Goal: Task Accomplishment & Management: Use online tool/utility

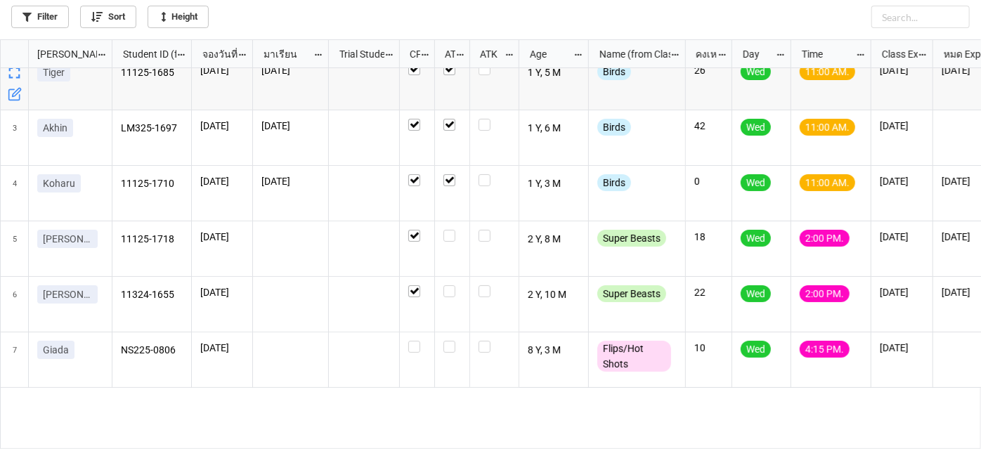
scroll to position [225, 0]
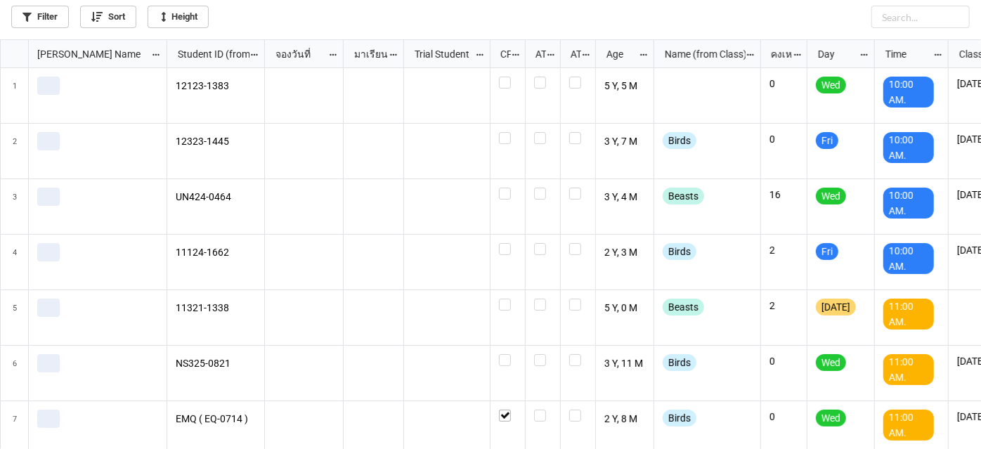
scroll to position [402, 973]
click at [39, 22] on link "Filter" at bounding box center [40, 17] width 58 height 22
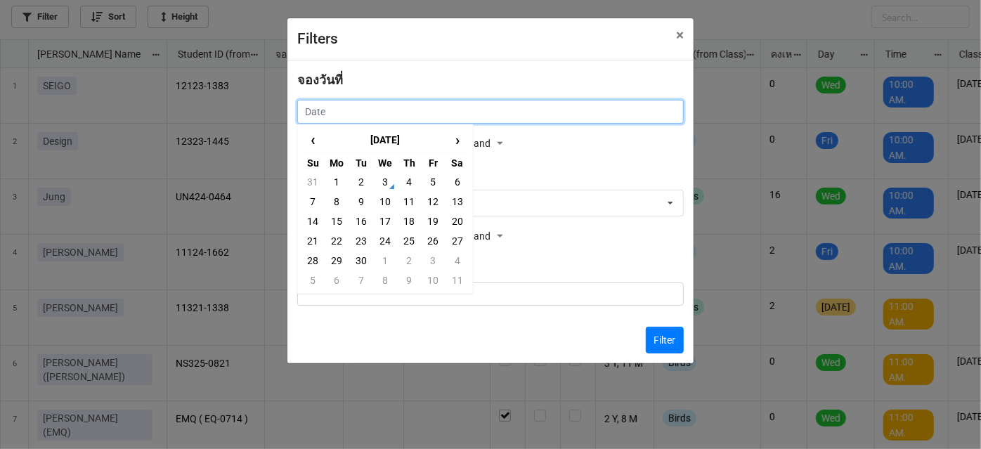
click at [459, 106] on input "text" at bounding box center [490, 112] width 387 height 24
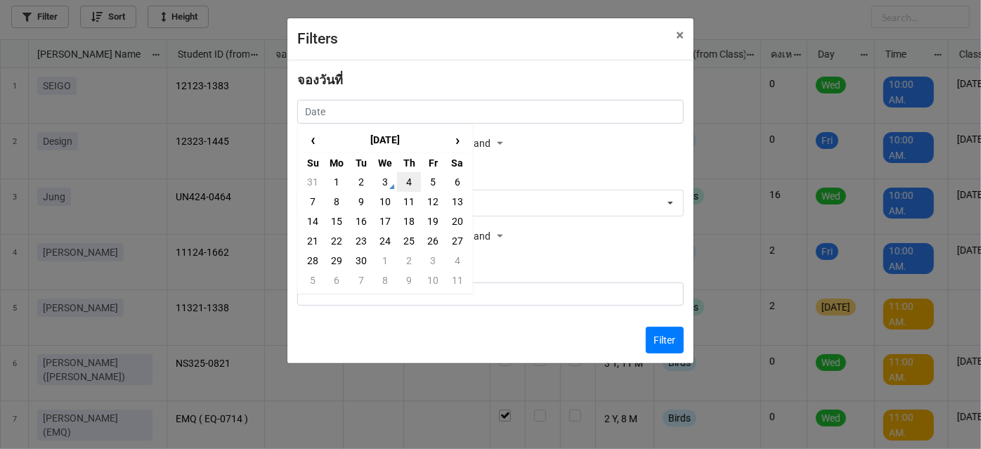
click at [399, 183] on td "4" at bounding box center [409, 182] width 24 height 20
type input "[DATE]"
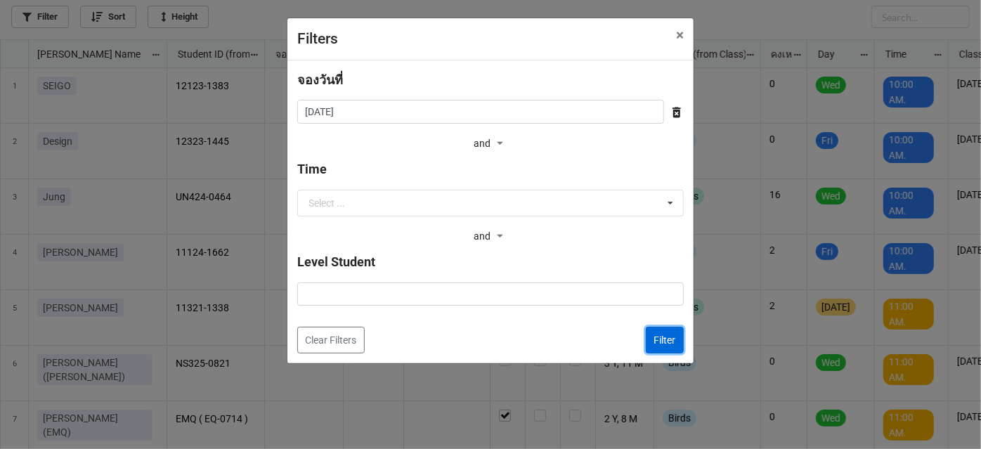
click at [666, 330] on button "Filter" at bounding box center [665, 340] width 38 height 27
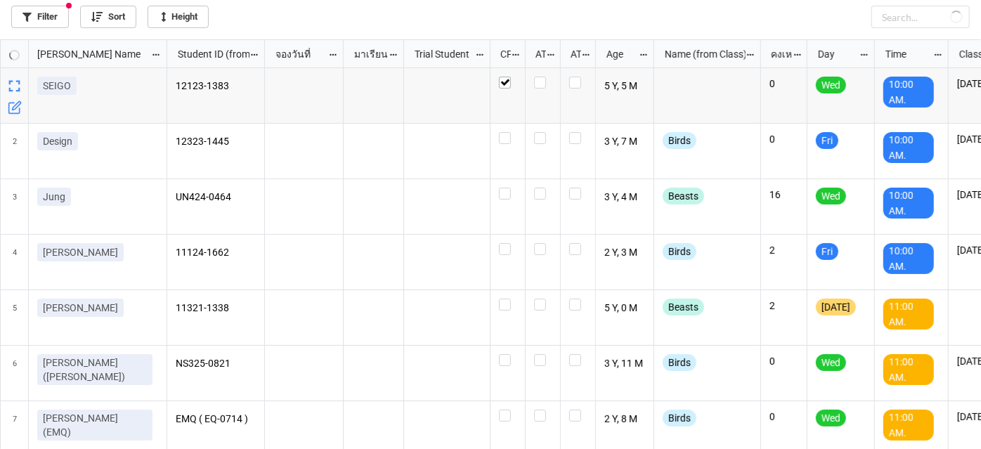
checkbox input "true"
checkbox input "false"
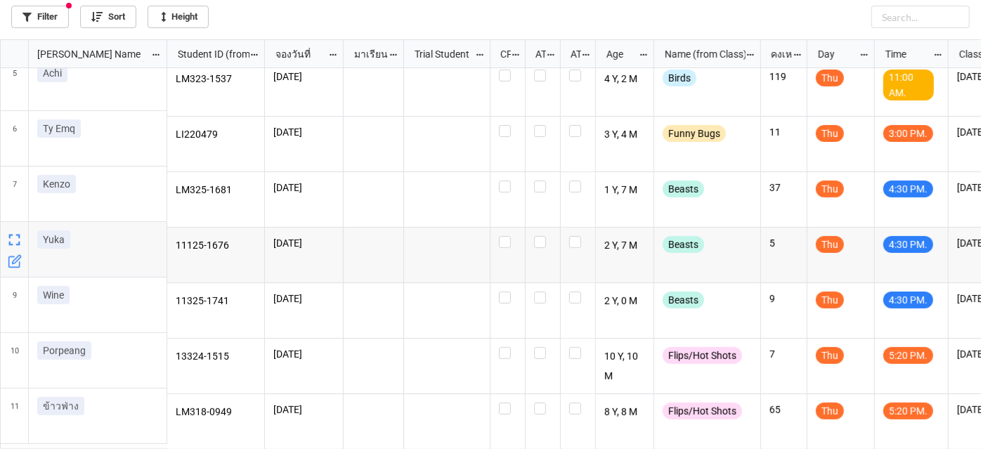
scroll to position [235, 0]
click at [506, 125] on label "grid" at bounding box center [508, 125] width 18 height 0
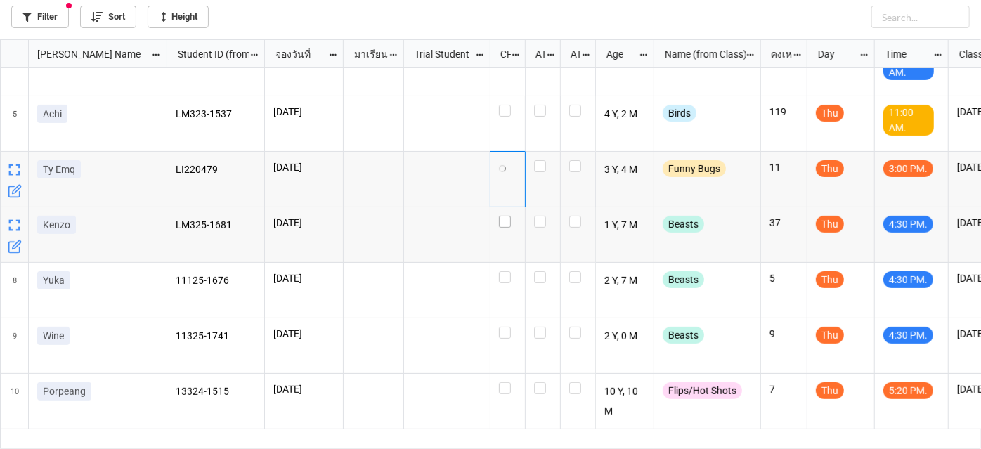
scroll to position [171, 0]
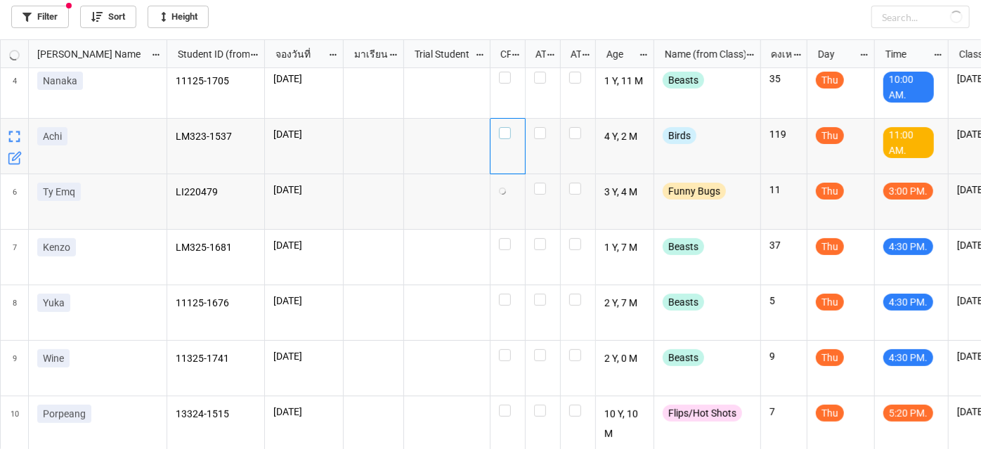
click at [507, 127] on label "grid" at bounding box center [508, 127] width 18 height 0
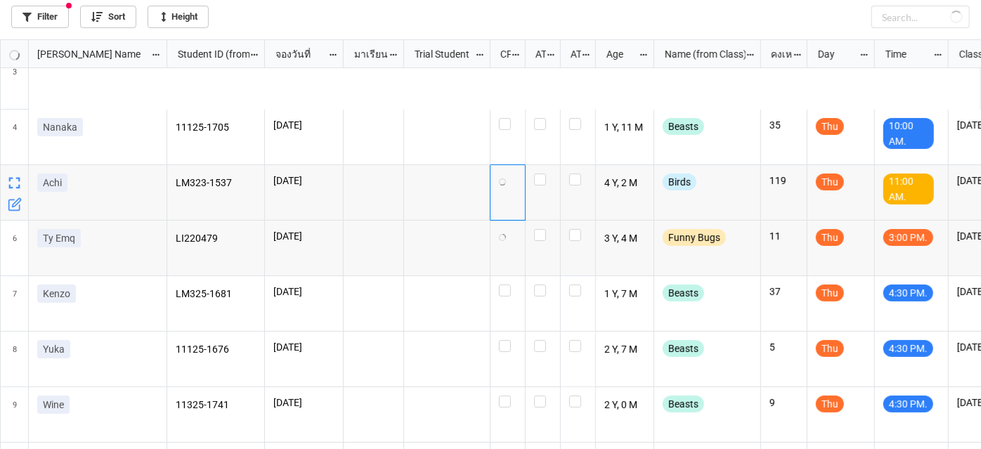
scroll to position [44, 0]
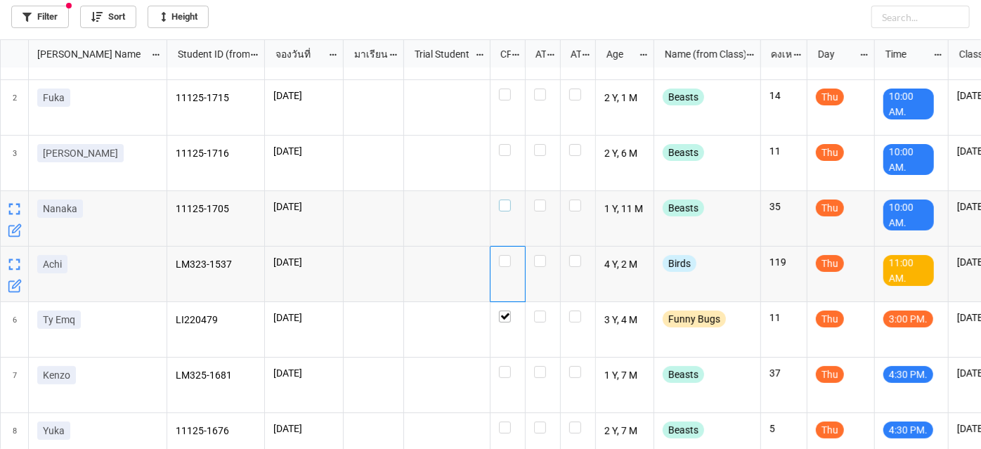
click at [506, 200] on label "grid" at bounding box center [508, 200] width 18 height 0
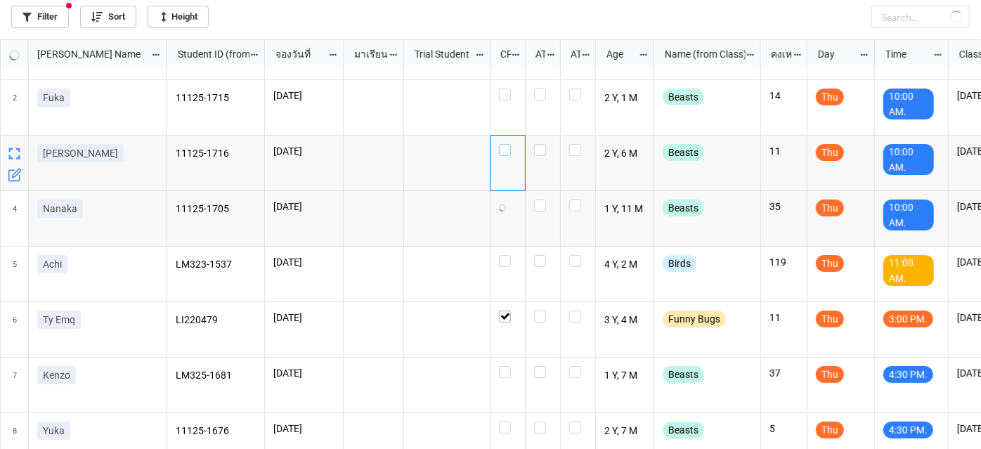
click at [505, 144] on label "grid" at bounding box center [508, 144] width 18 height 0
checkbox input "true"
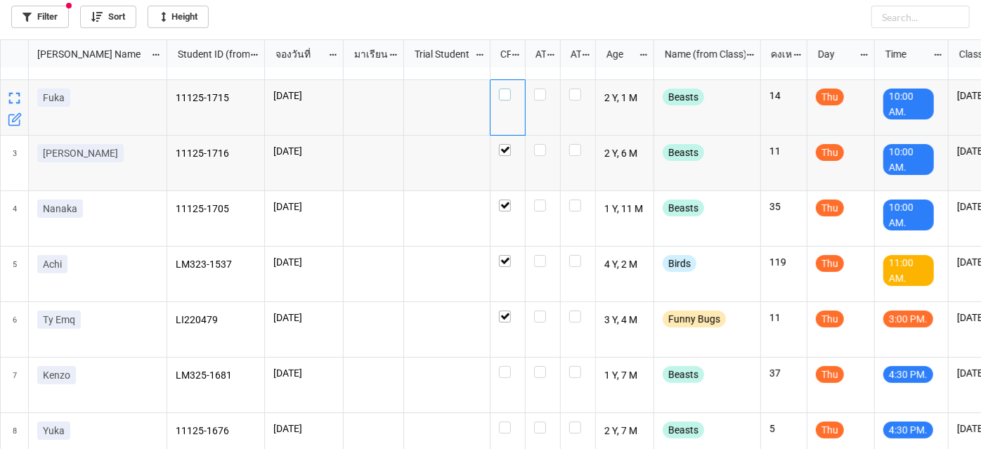
click at [502, 89] on label "grid" at bounding box center [508, 89] width 18 height 0
click at [37, 20] on link "Filter" at bounding box center [40, 17] width 58 height 22
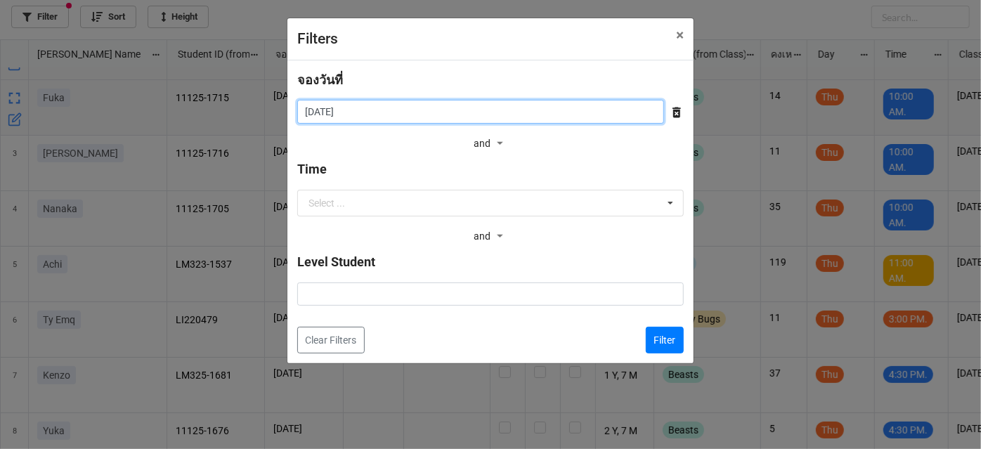
click at [564, 113] on input "[DATE]" at bounding box center [480, 112] width 367 height 24
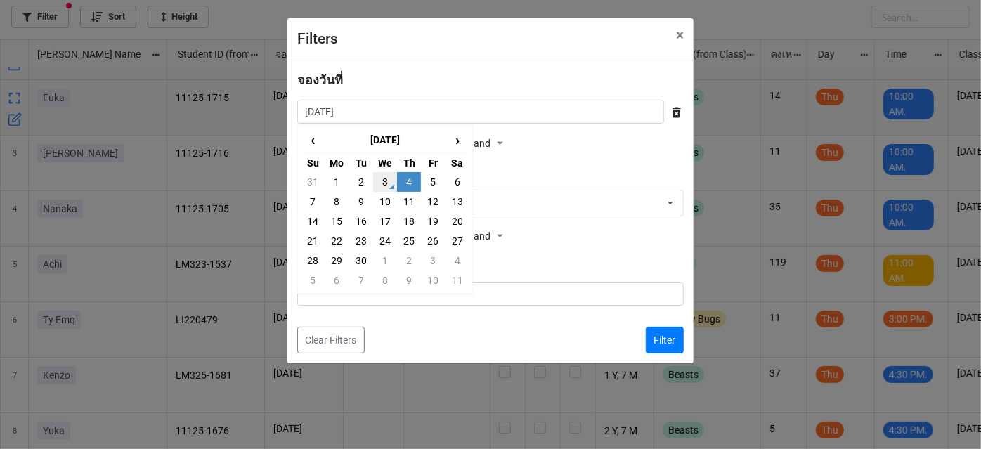
click at [385, 184] on td "3" at bounding box center [385, 182] width 24 height 20
type input "[DATE]"
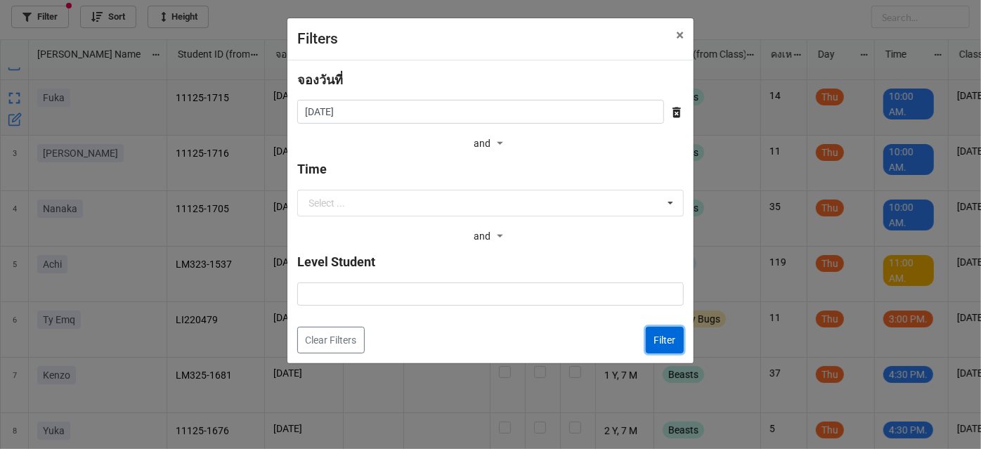
click at [674, 346] on button "Filter" at bounding box center [665, 340] width 38 height 27
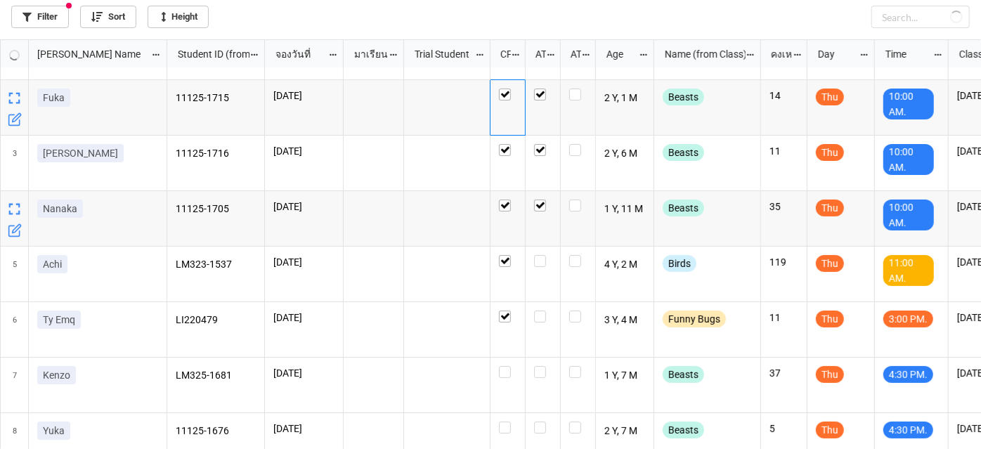
checkbox input "true"
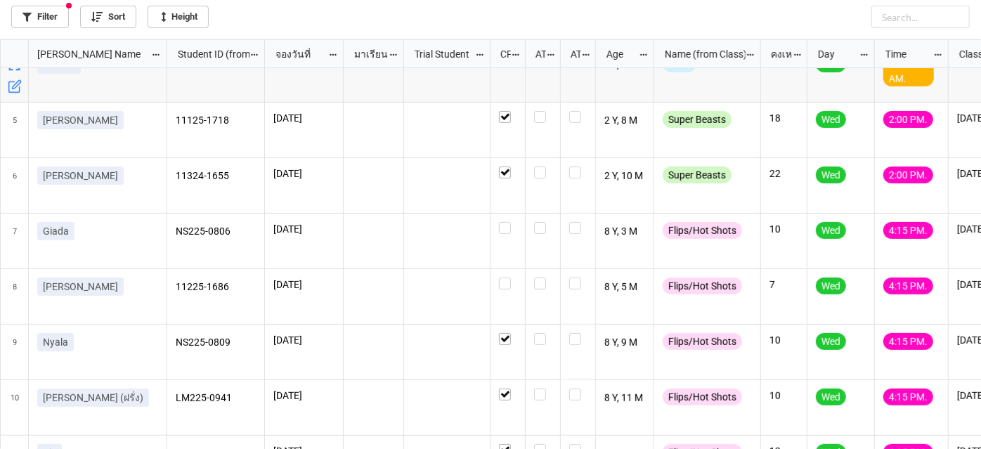
scroll to position [235, 0]
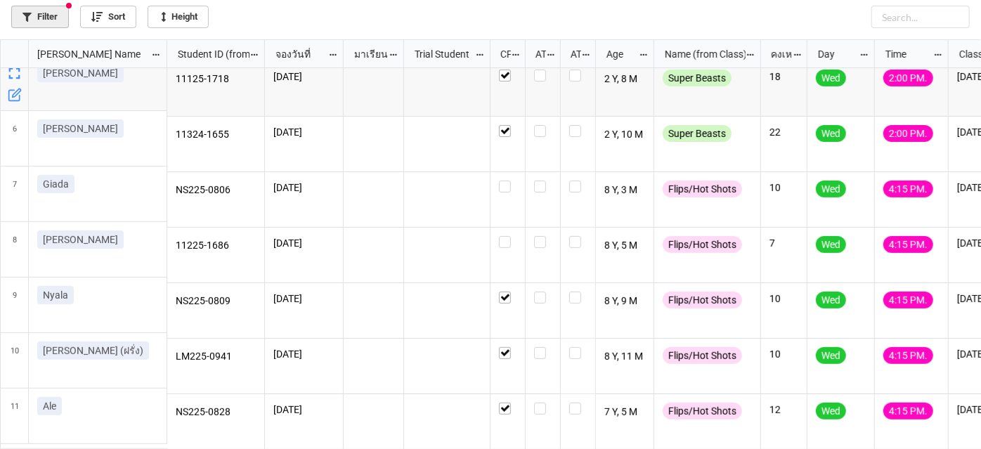
click at [54, 7] on link "Filter" at bounding box center [40, 17] width 58 height 22
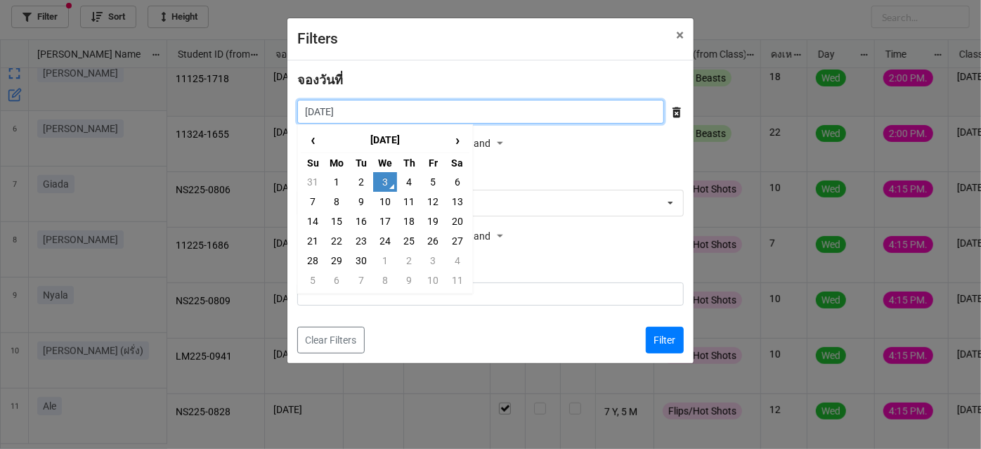
click at [400, 119] on input "[DATE]" at bounding box center [480, 112] width 367 height 24
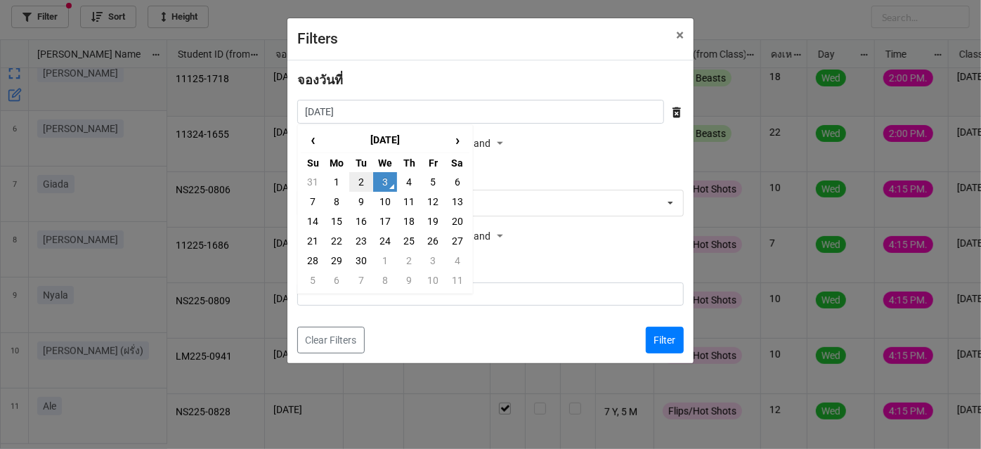
click at [360, 181] on td "2" at bounding box center [361, 182] width 24 height 20
type input "[DATE]"
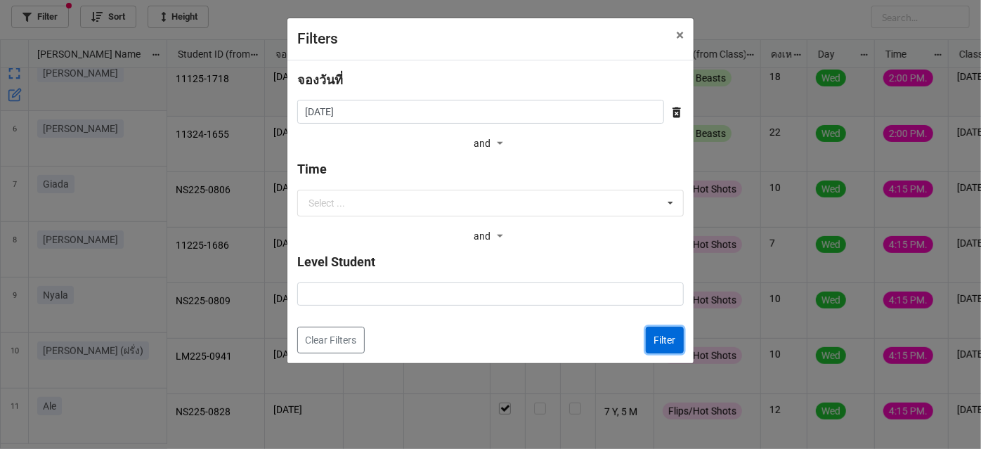
click at [666, 347] on button "Filter" at bounding box center [665, 340] width 38 height 27
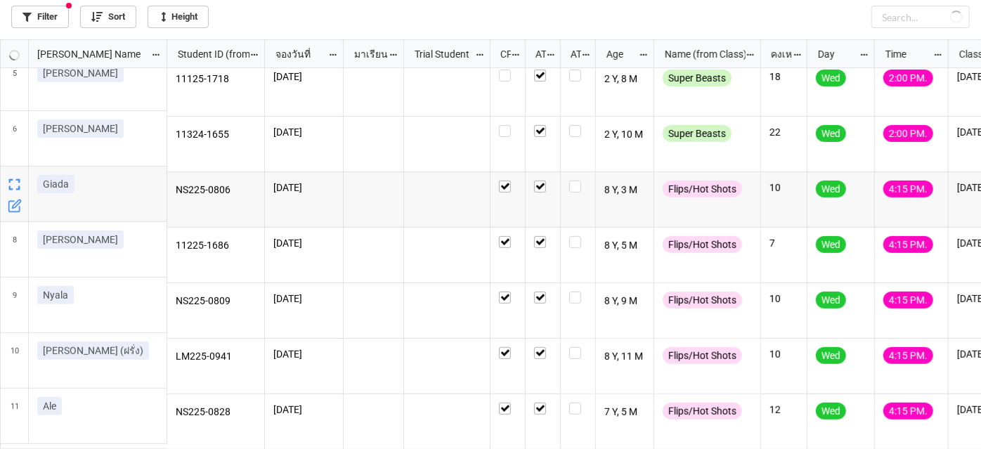
checkbox input "true"
checkbox input "false"
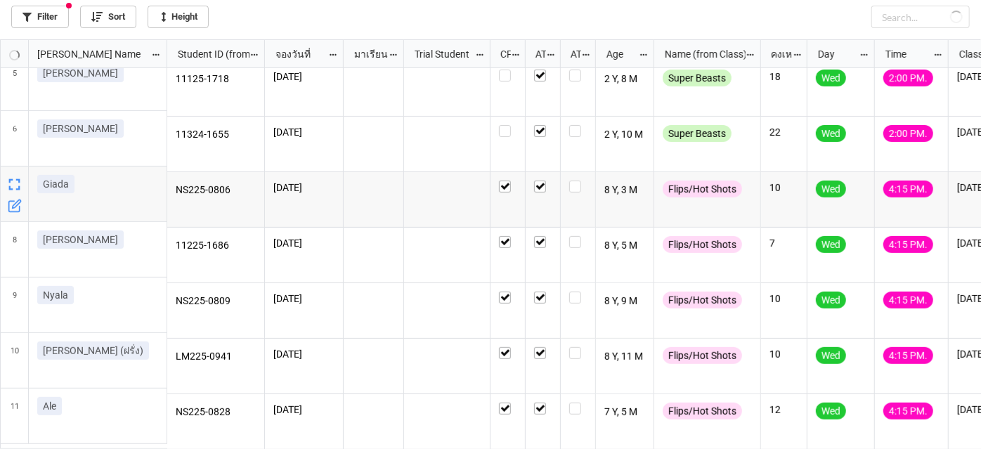
checkbox input "false"
checkbox input "true"
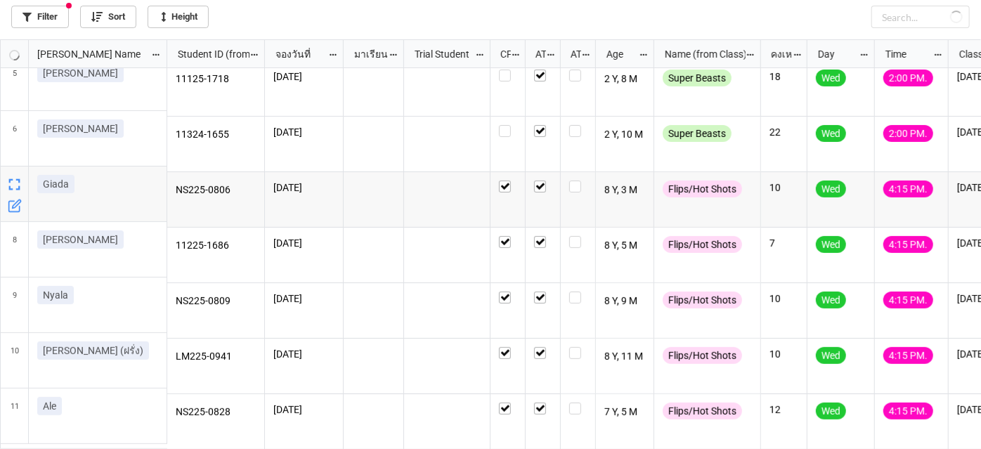
checkbox input "true"
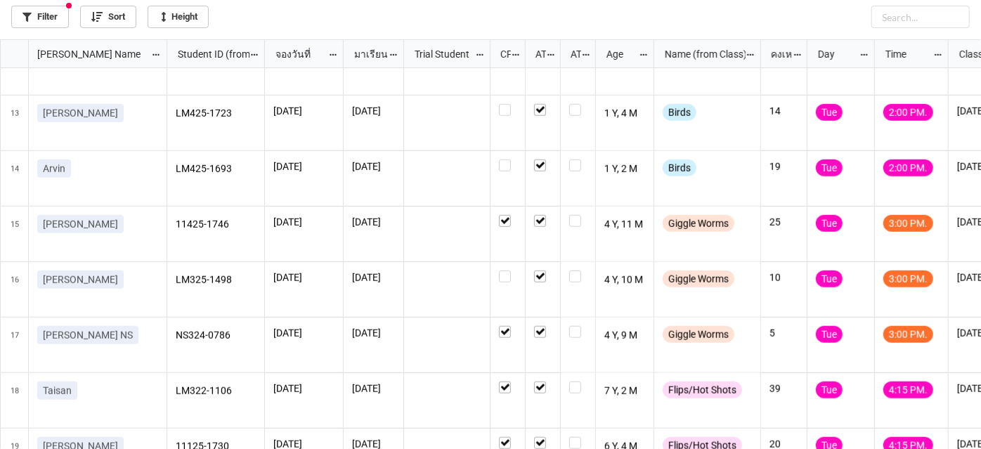
scroll to position [0, 0]
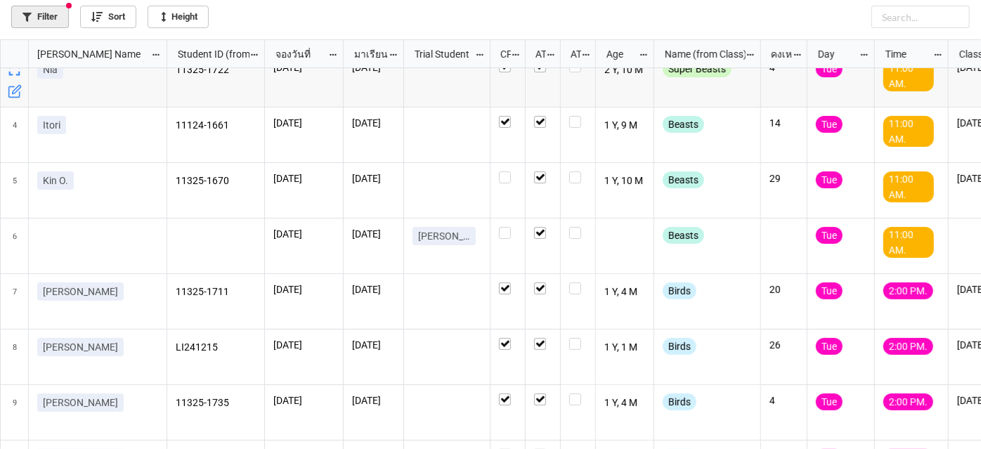
click at [56, 24] on link "Filter" at bounding box center [40, 17] width 58 height 22
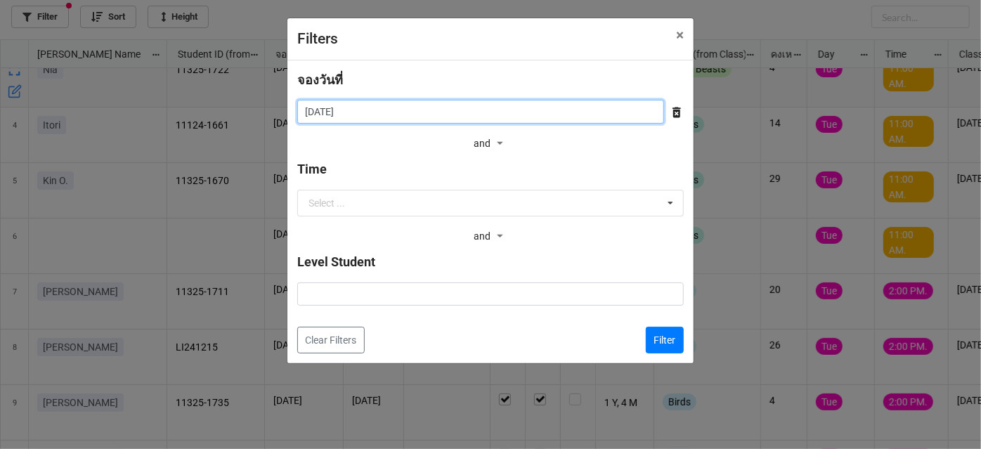
click at [400, 108] on input "[DATE]" at bounding box center [480, 112] width 367 height 24
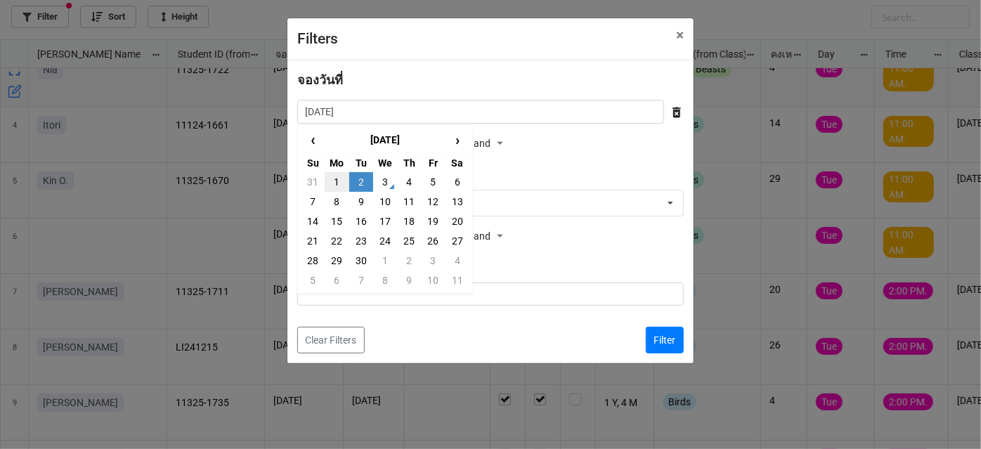
click at [339, 184] on td "1" at bounding box center [337, 182] width 24 height 20
type input "[DATE]"
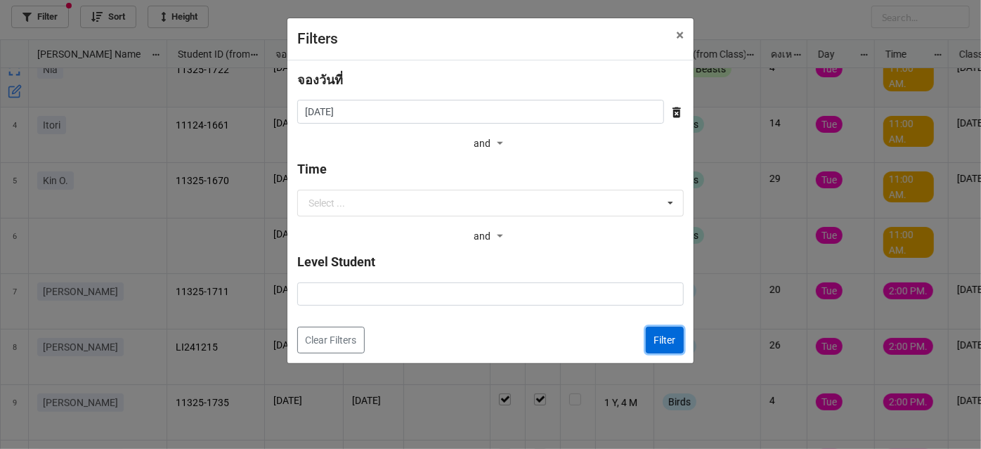
click at [653, 339] on button "Filter" at bounding box center [665, 340] width 38 height 27
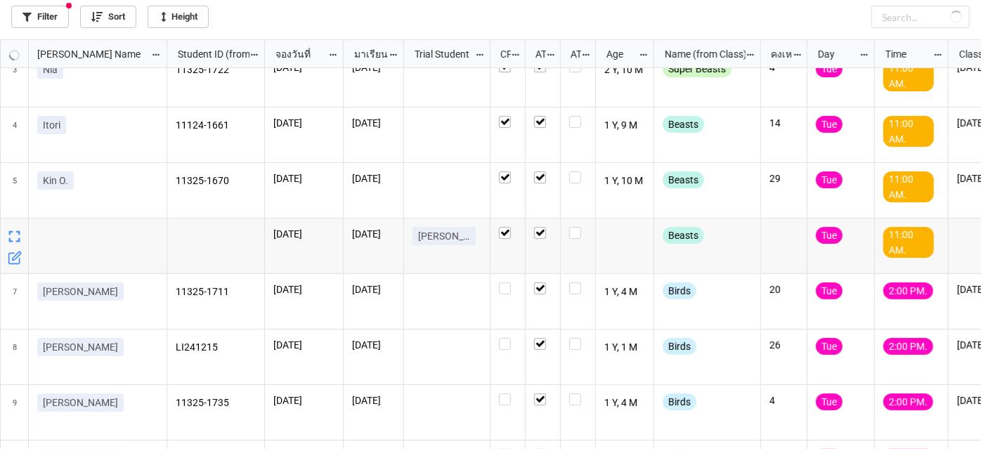
checkbox input "false"
checkbox input "true"
checkbox input "false"
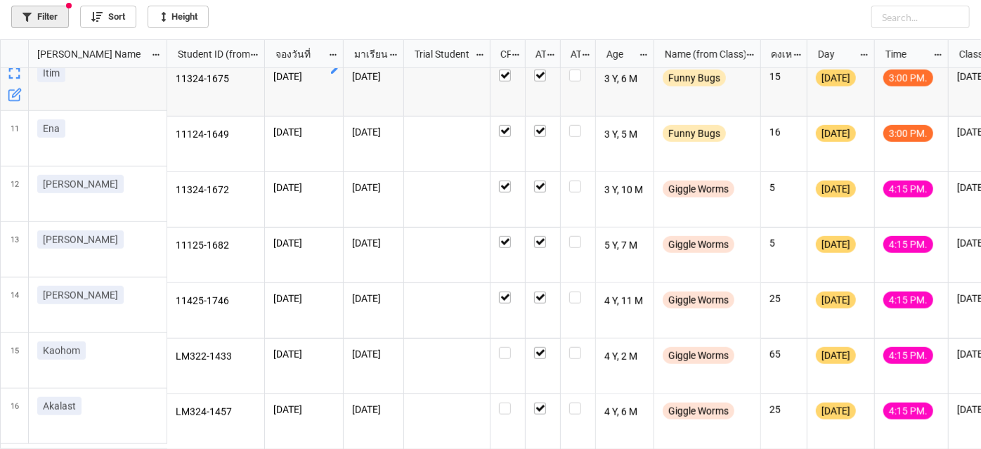
click at [62, 17] on link "Filter" at bounding box center [40, 17] width 58 height 22
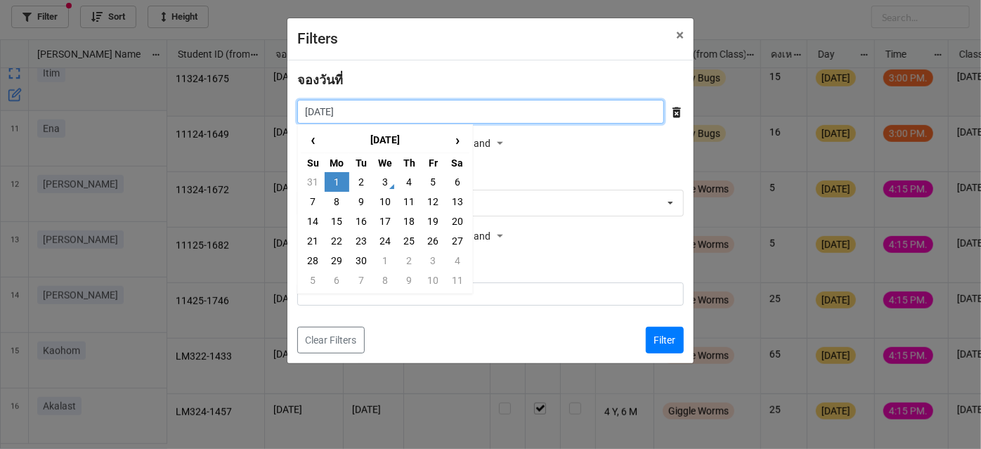
click at [365, 107] on input "[DATE]" at bounding box center [480, 112] width 367 height 24
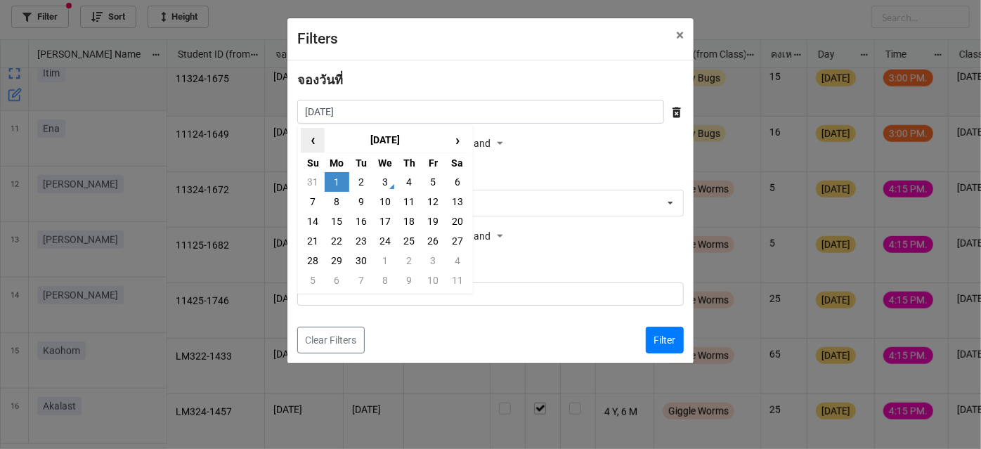
click at [307, 142] on span "‹" at bounding box center [312, 140] width 22 height 23
click at [309, 282] on td "31" at bounding box center [313, 281] width 24 height 20
type input "[DATE]"
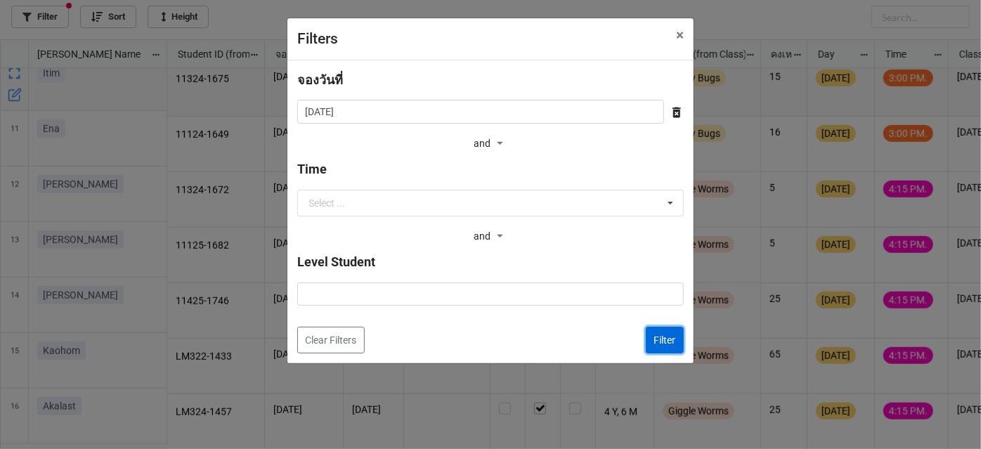
click at [658, 339] on button "Filter" at bounding box center [665, 340] width 38 height 27
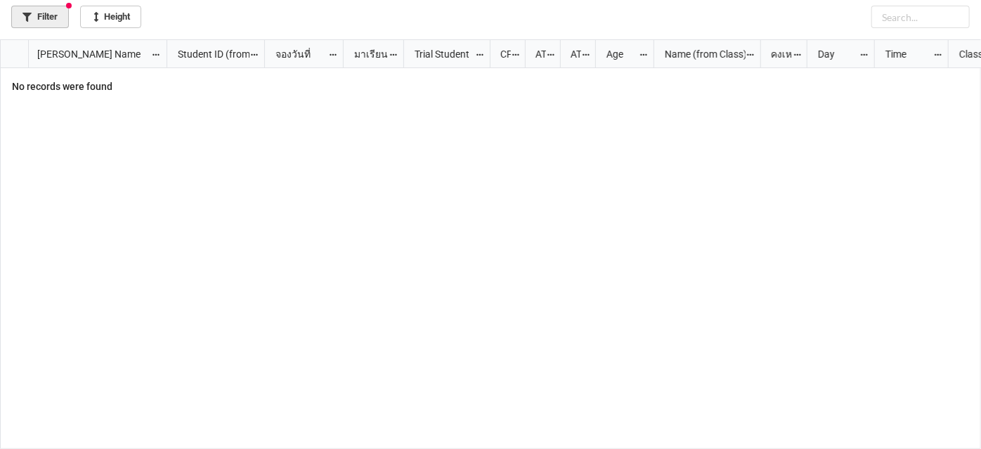
click at [51, 18] on link "Filter" at bounding box center [40, 17] width 58 height 22
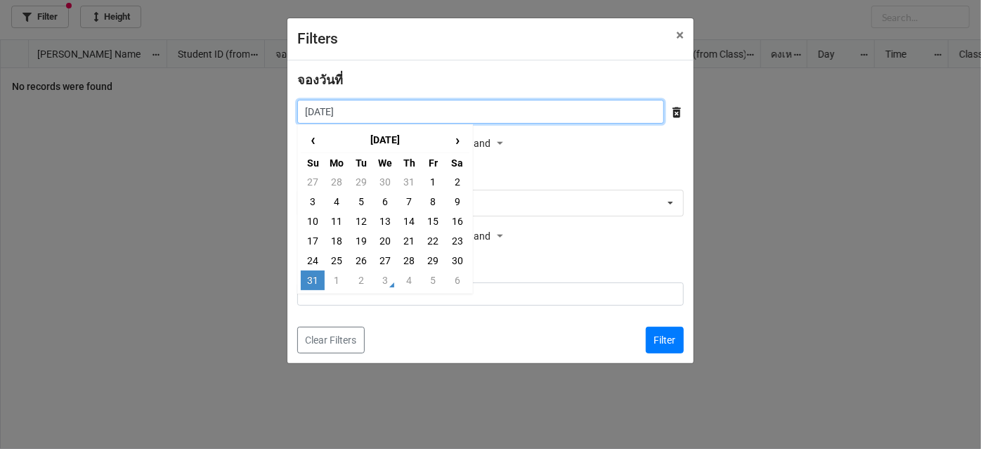
click at [454, 112] on input "[DATE]" at bounding box center [480, 112] width 367 height 24
click at [453, 260] on td "30" at bounding box center [458, 261] width 24 height 20
type input "[DATE]"
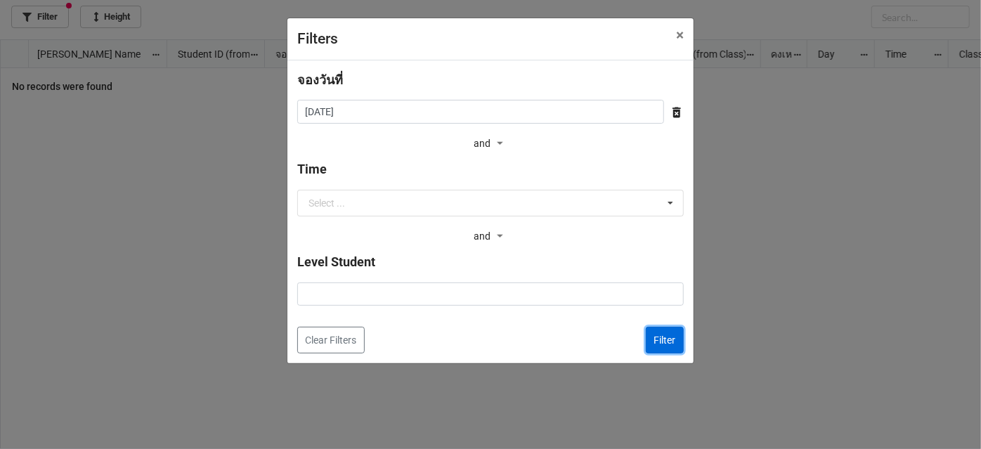
click at [662, 337] on button "Filter" at bounding box center [665, 340] width 38 height 27
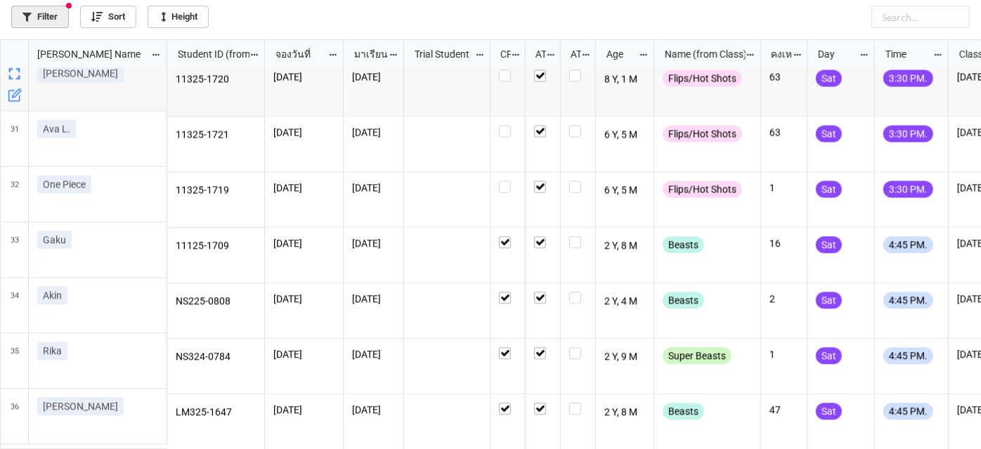
click at [63, 11] on link "Filter" at bounding box center [40, 17] width 58 height 22
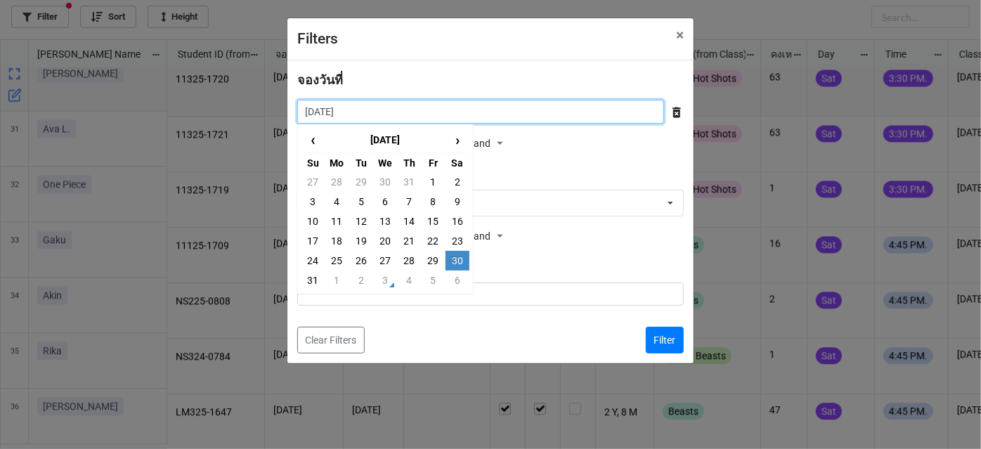
click at [523, 115] on input "[DATE]" at bounding box center [480, 112] width 367 height 24
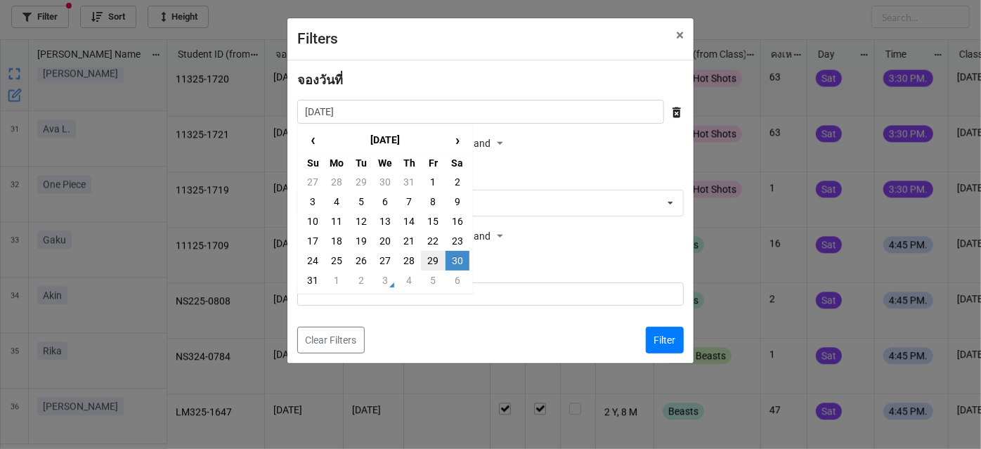
click at [427, 257] on td "29" at bounding box center [433, 261] width 24 height 20
type input "[DATE]"
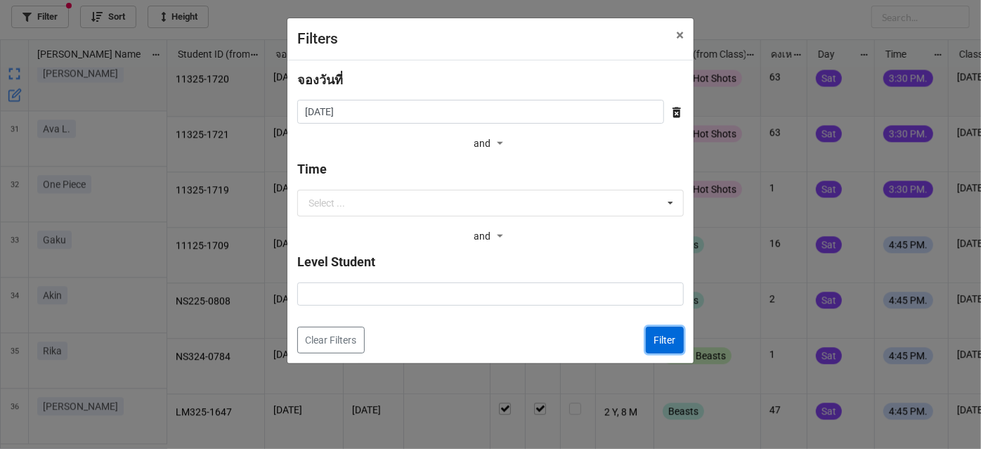
click at [652, 344] on button "Filter" at bounding box center [665, 340] width 38 height 27
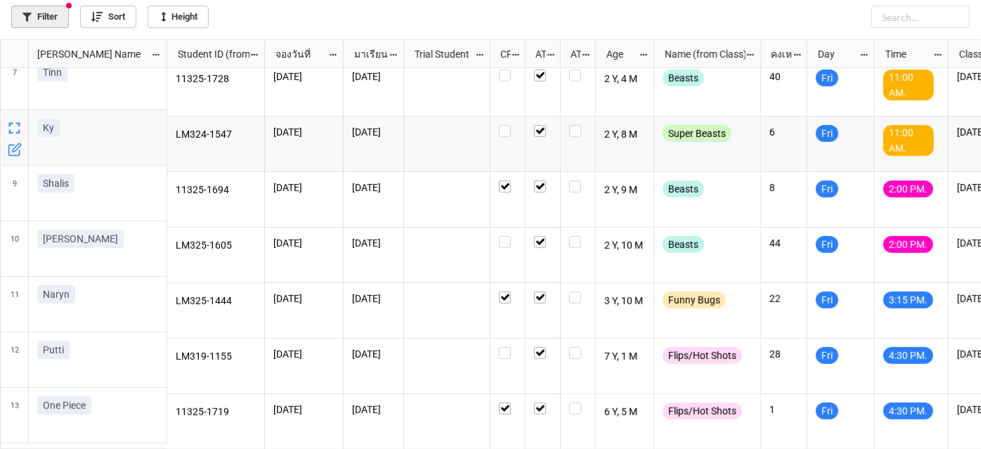
click at [27, 14] on icon at bounding box center [26, 17] width 9 height 9
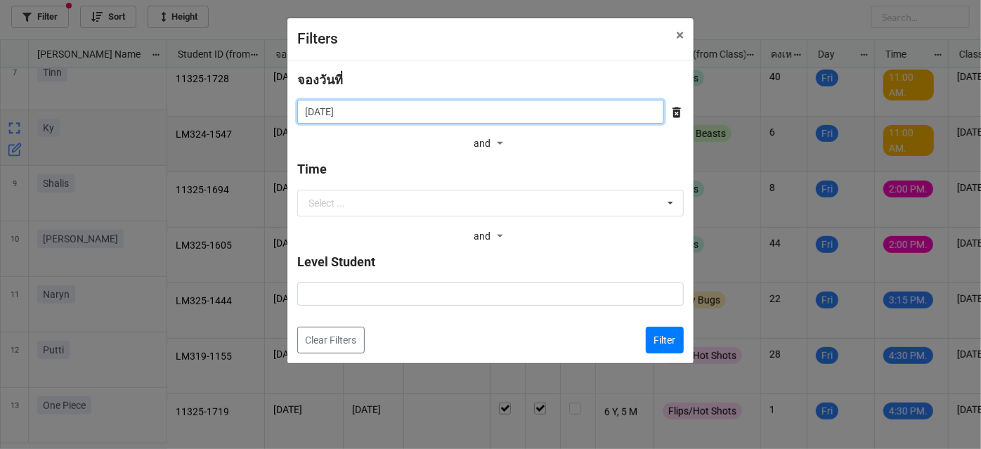
click at [551, 111] on input "[DATE]" at bounding box center [480, 112] width 367 height 24
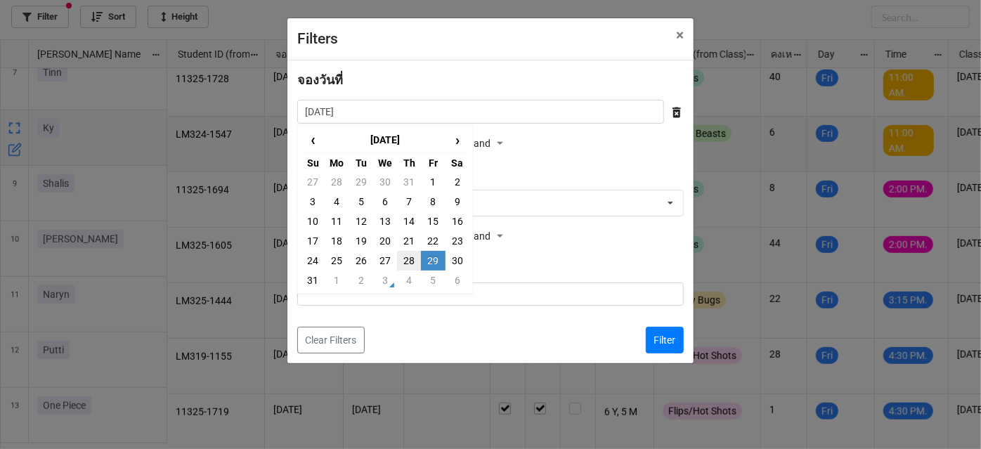
click at [405, 259] on td "28" at bounding box center [409, 261] width 24 height 20
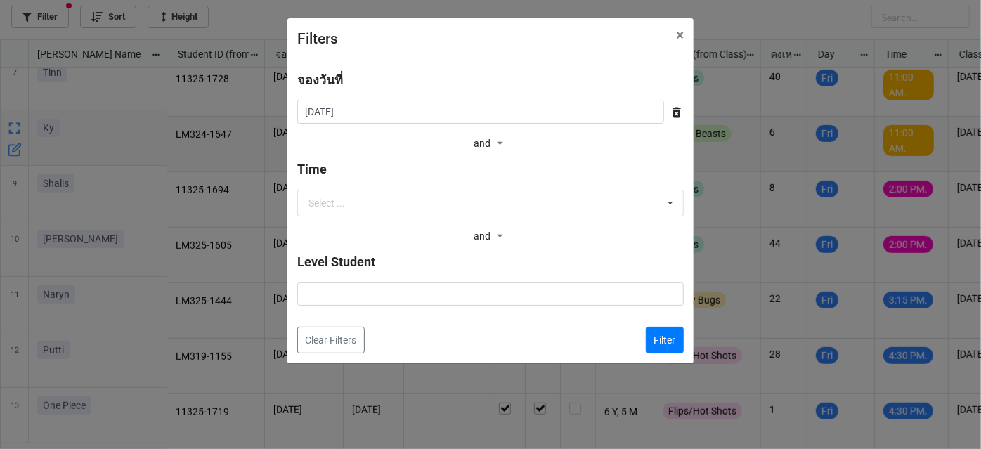
type input "[DATE]"
click at [656, 344] on button "Filter" at bounding box center [665, 340] width 38 height 27
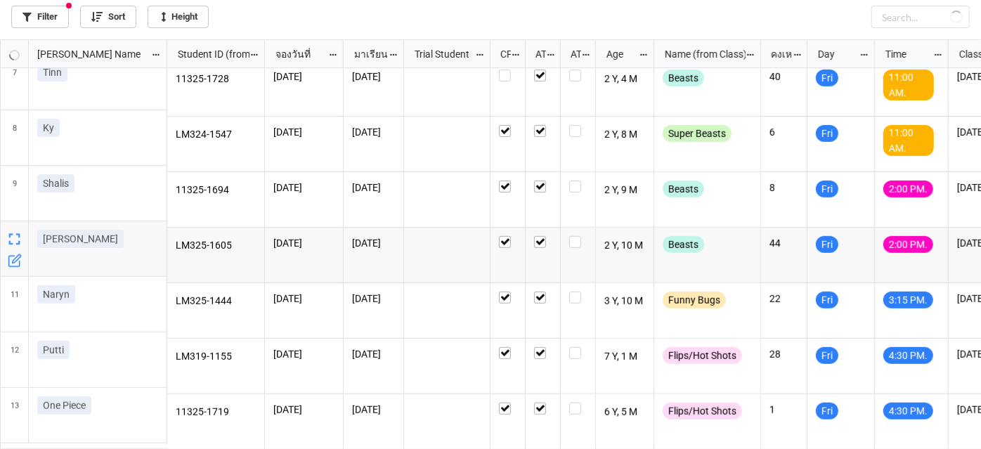
checkbox input "true"
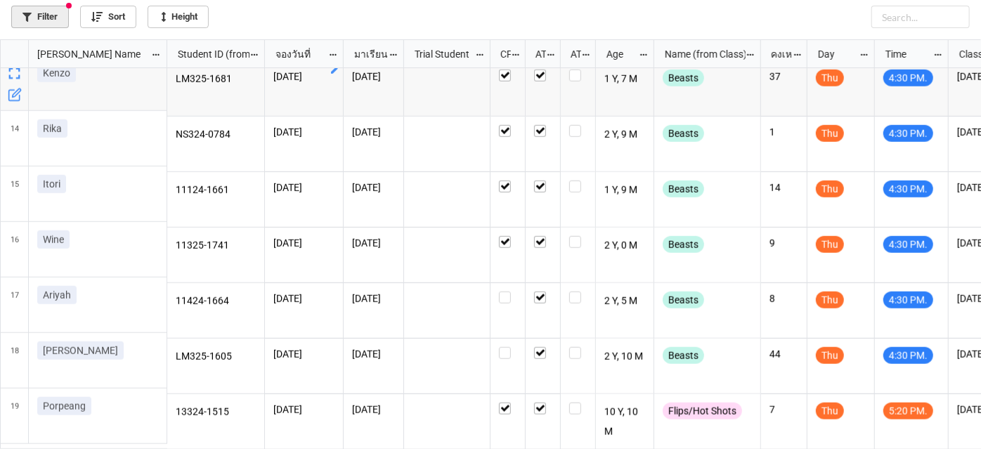
click at [46, 17] on link "Filter" at bounding box center [40, 17] width 58 height 22
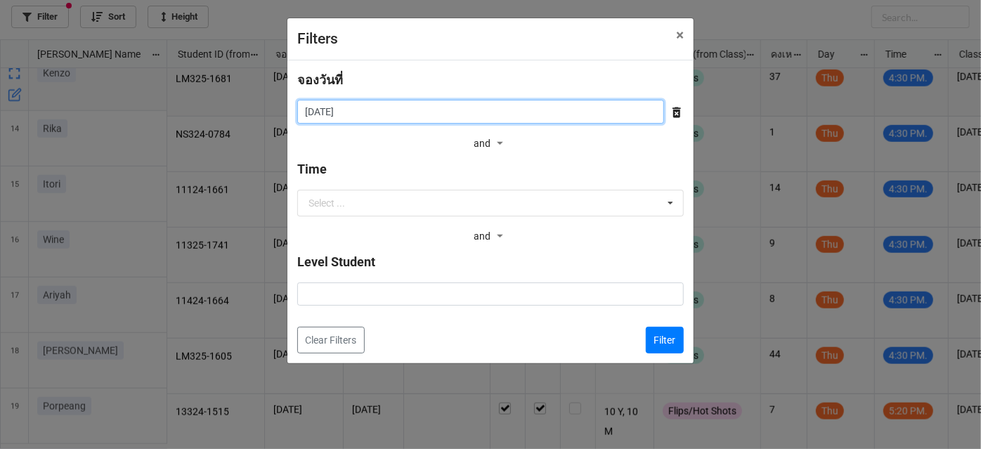
click at [480, 122] on input "[DATE]" at bounding box center [480, 112] width 367 height 24
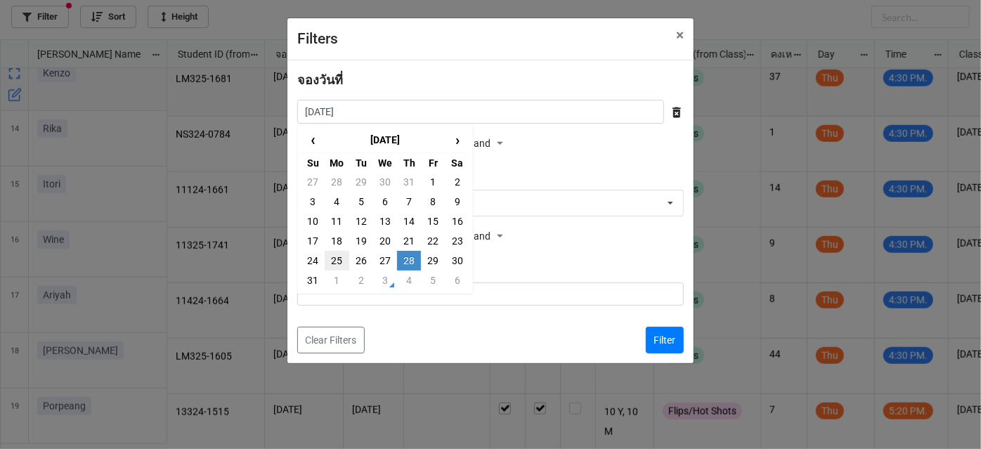
click at [332, 261] on td "25" at bounding box center [337, 261] width 24 height 20
type input "[DATE]"
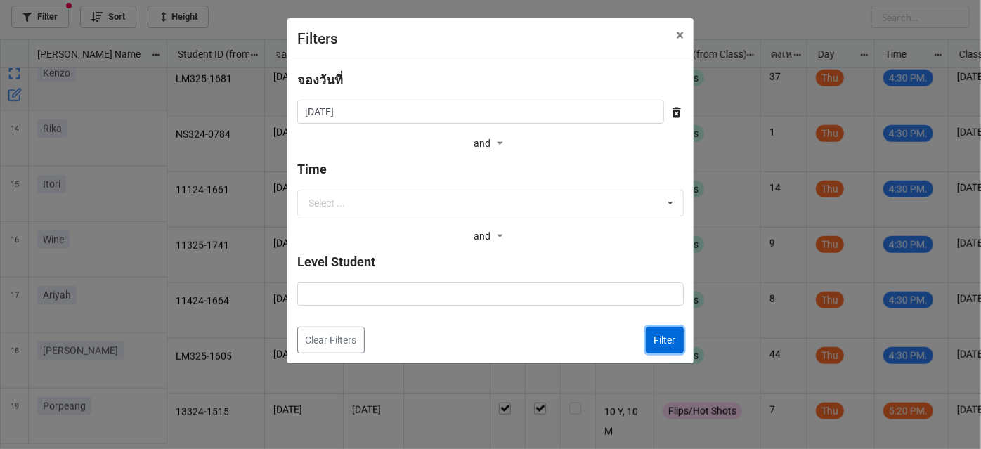
click at [650, 344] on button "Filter" at bounding box center [665, 340] width 38 height 27
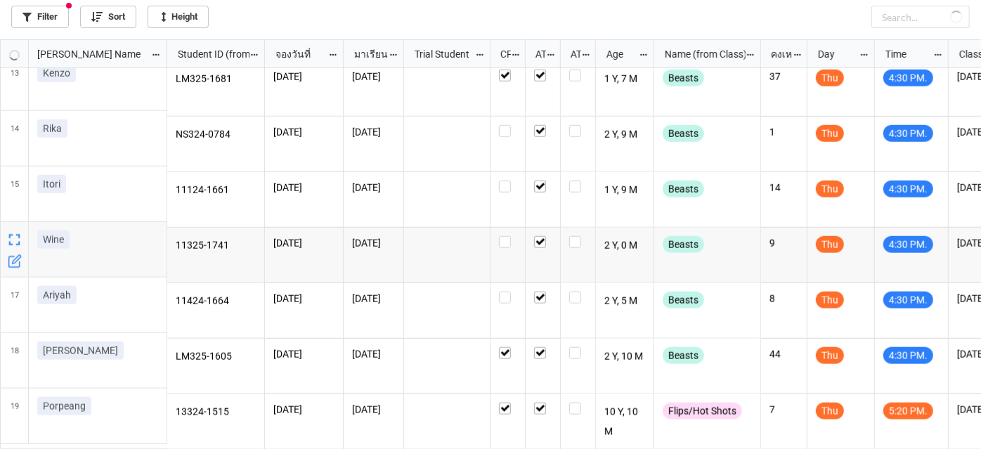
checkbox input "false"
checkbox input "true"
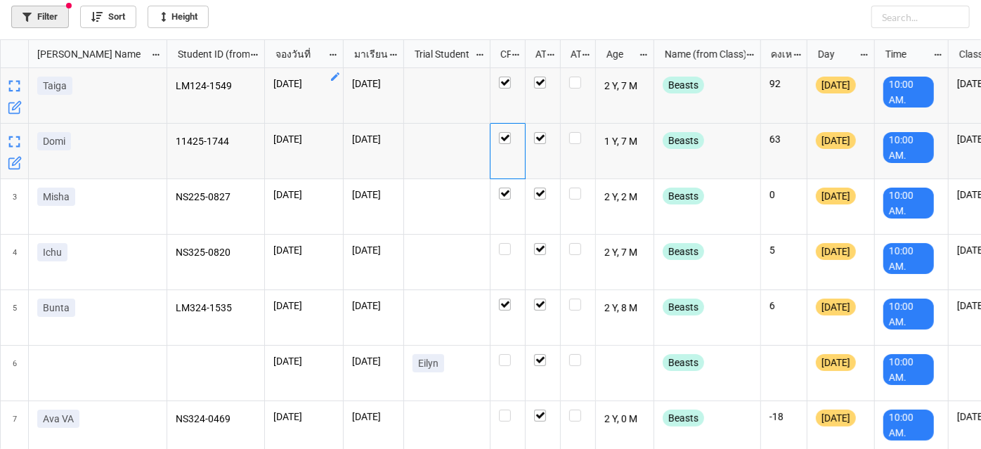
click at [64, 13] on link "Filter" at bounding box center [40, 17] width 58 height 22
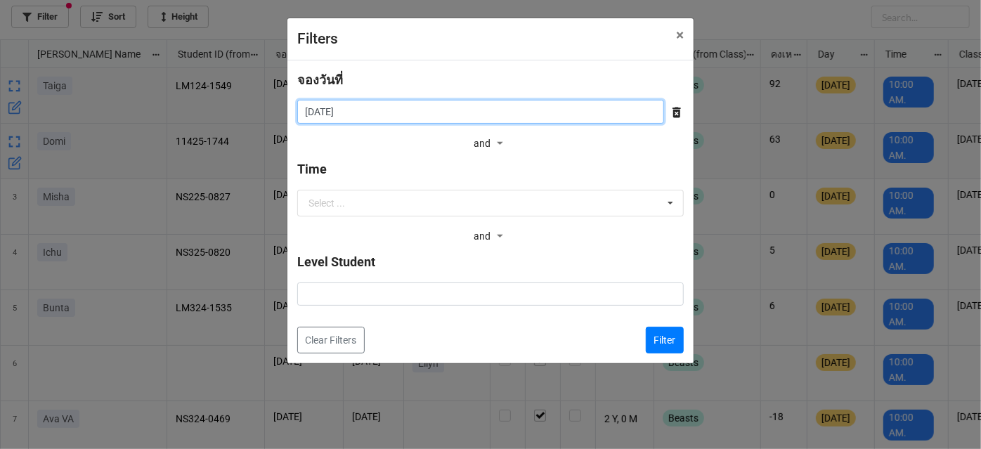
click at [465, 121] on input "[DATE]" at bounding box center [480, 112] width 367 height 24
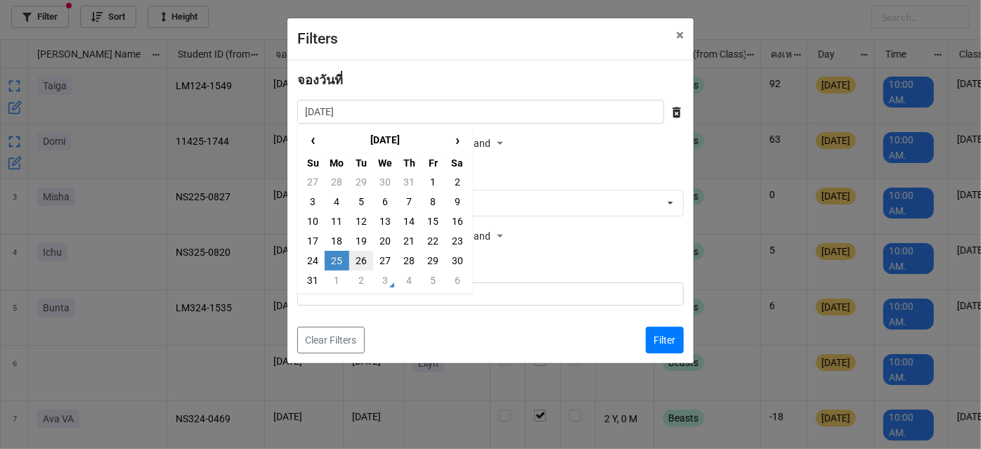
click at [364, 258] on td "26" at bounding box center [361, 261] width 24 height 20
type input "[DATE]"
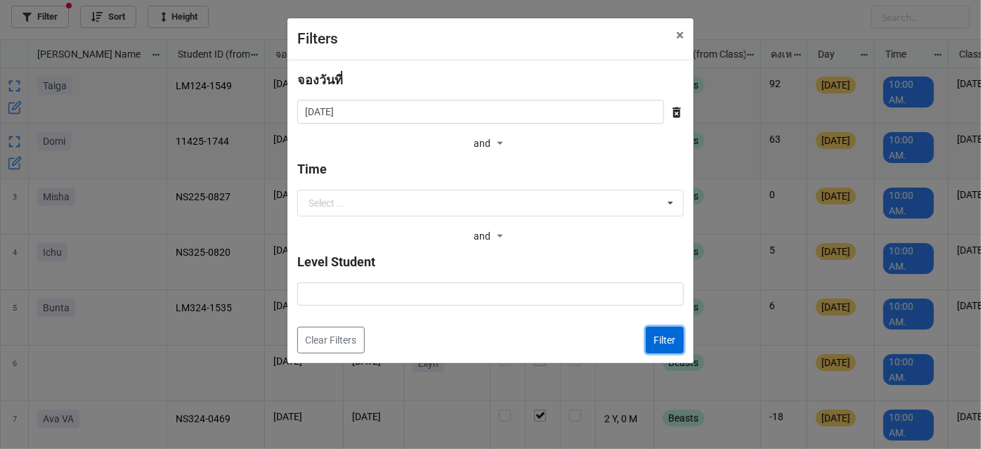
click at [666, 339] on button "Filter" at bounding box center [665, 340] width 38 height 27
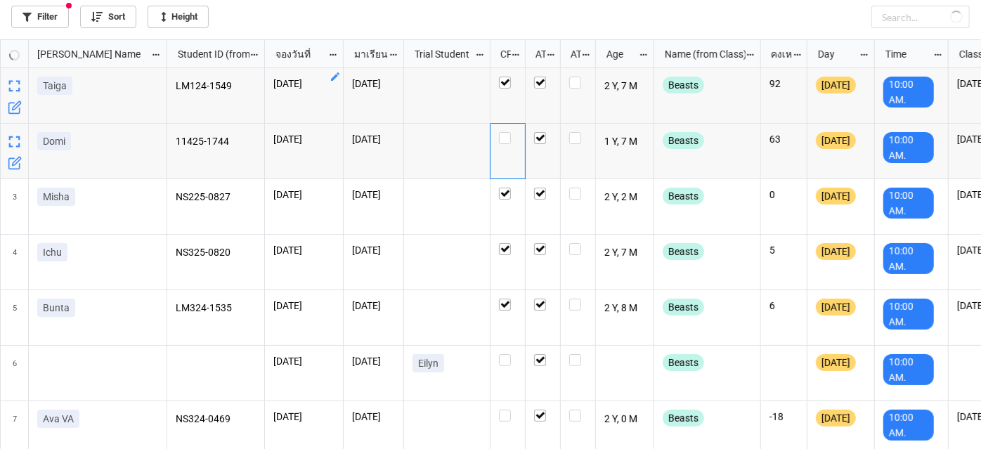
checkbox input "true"
checkbox input "false"
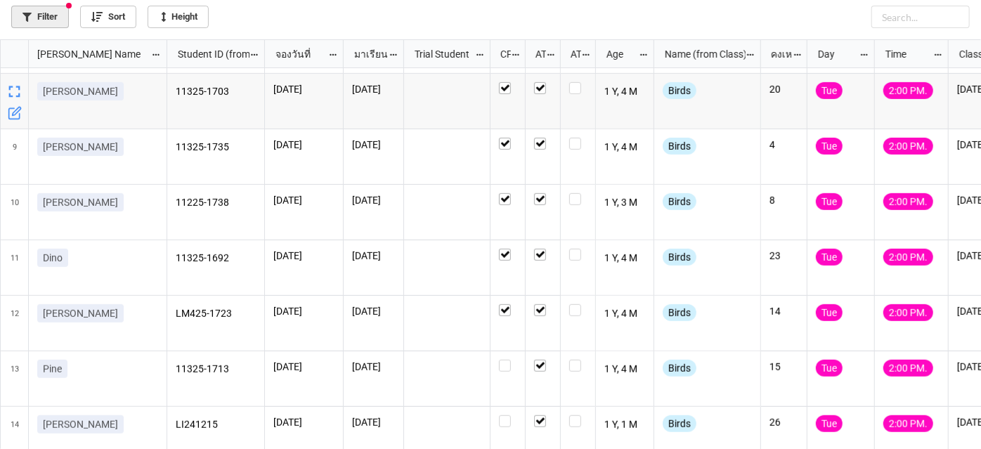
click at [55, 14] on link "Filter" at bounding box center [40, 17] width 58 height 22
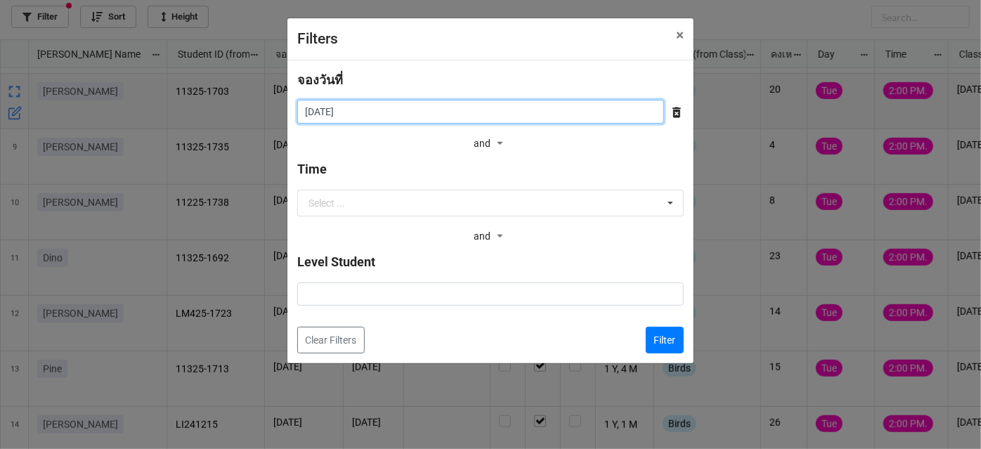
click at [521, 116] on input "[DATE]" at bounding box center [480, 112] width 367 height 24
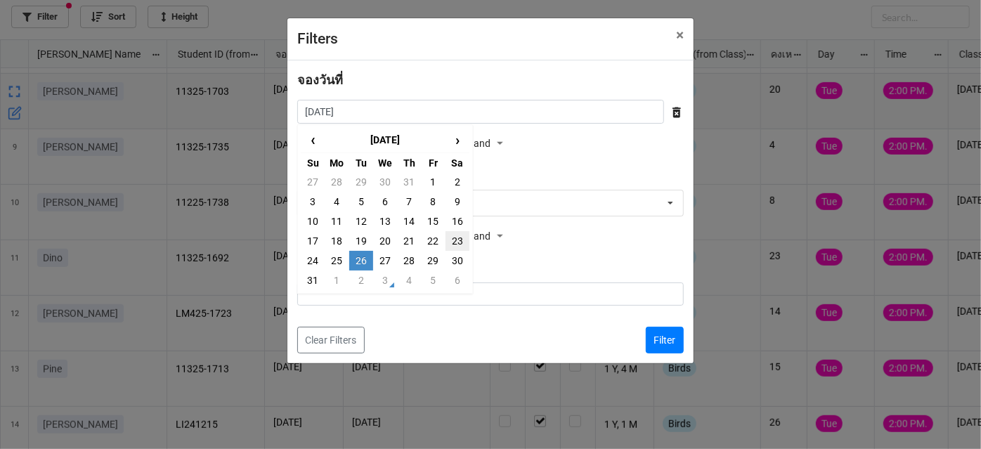
click at [451, 241] on td "23" at bounding box center [458, 241] width 24 height 20
type input "[DATE]"
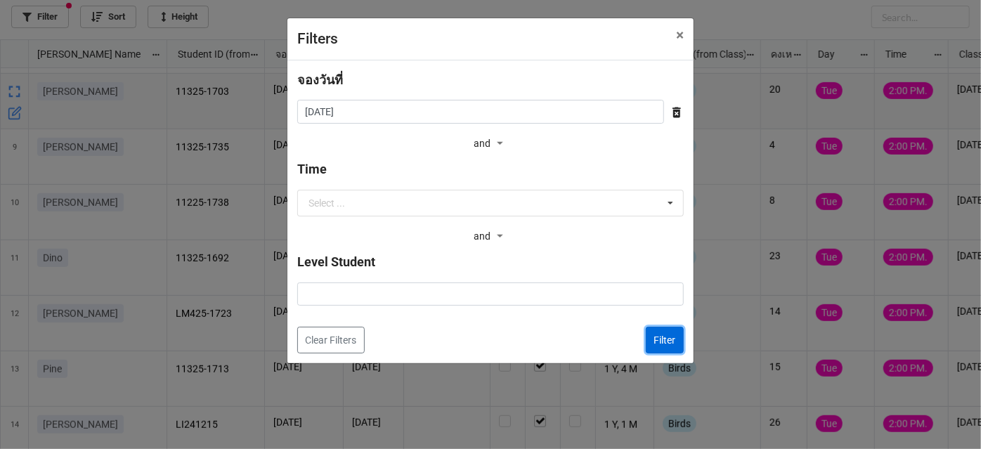
click at [666, 342] on button "Filter" at bounding box center [665, 340] width 38 height 27
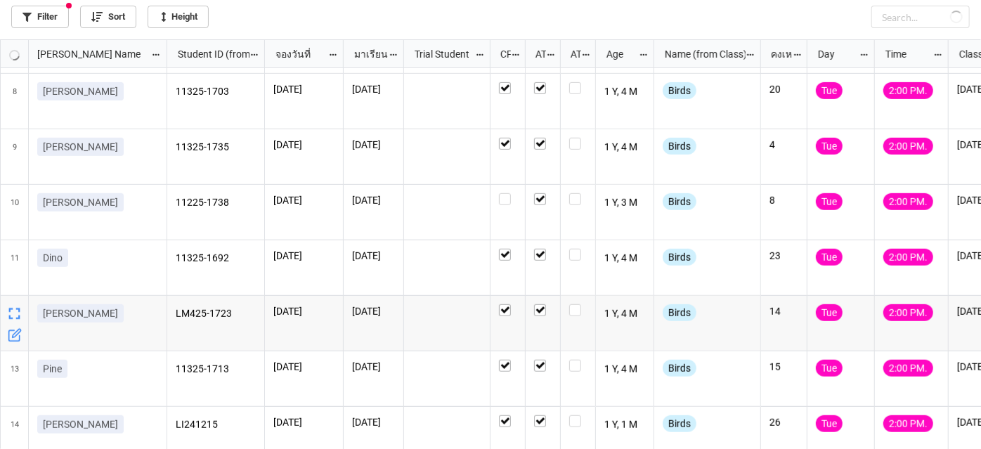
checkbox input "true"
checkbox input "false"
checkbox input "true"
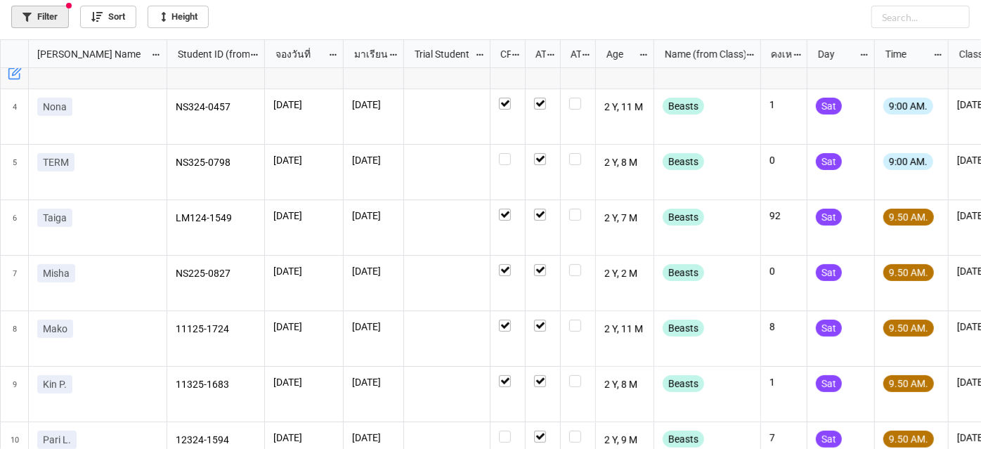
click at [48, 20] on link "Filter" at bounding box center [40, 17] width 58 height 22
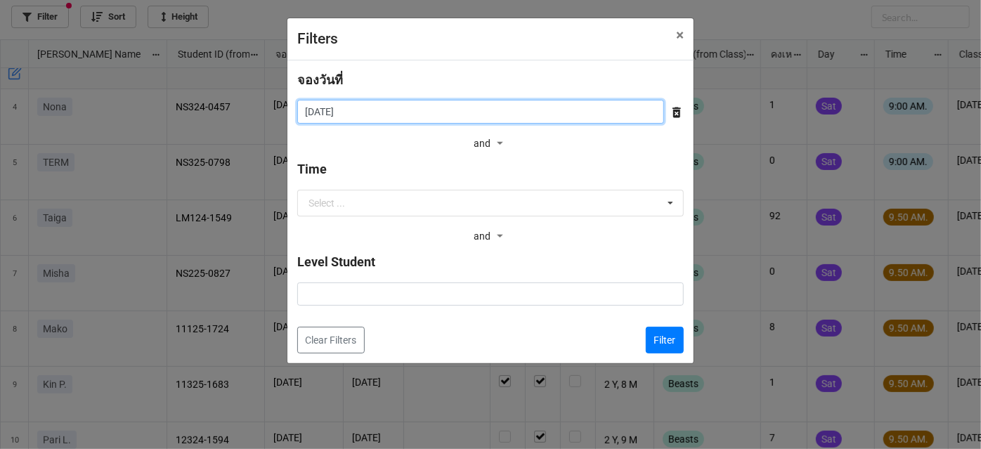
click at [468, 121] on input "[DATE]" at bounding box center [480, 112] width 367 height 24
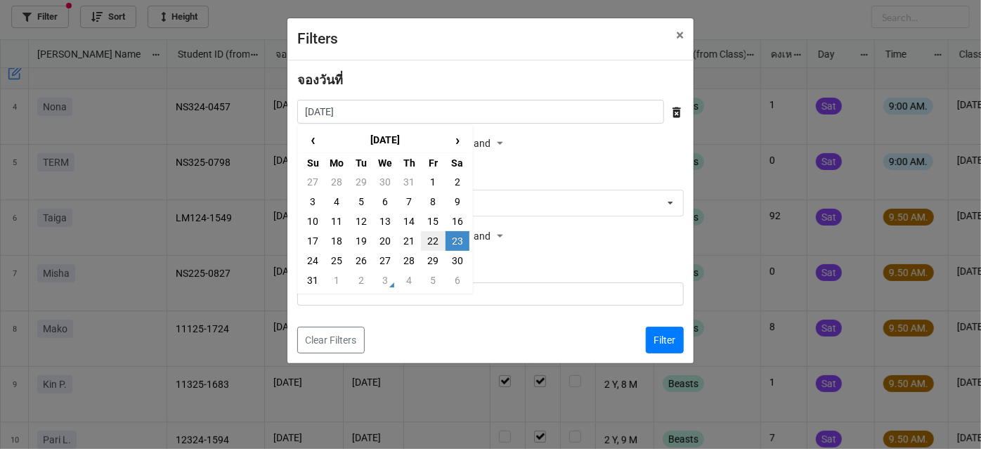
click at [429, 245] on td "22" at bounding box center [433, 241] width 24 height 20
type input "[DATE]"
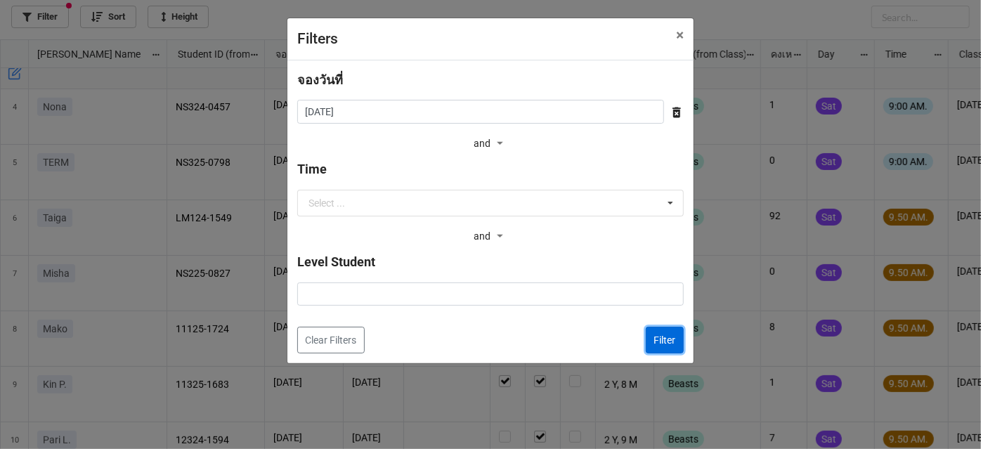
click at [647, 334] on button "Filter" at bounding box center [665, 340] width 38 height 27
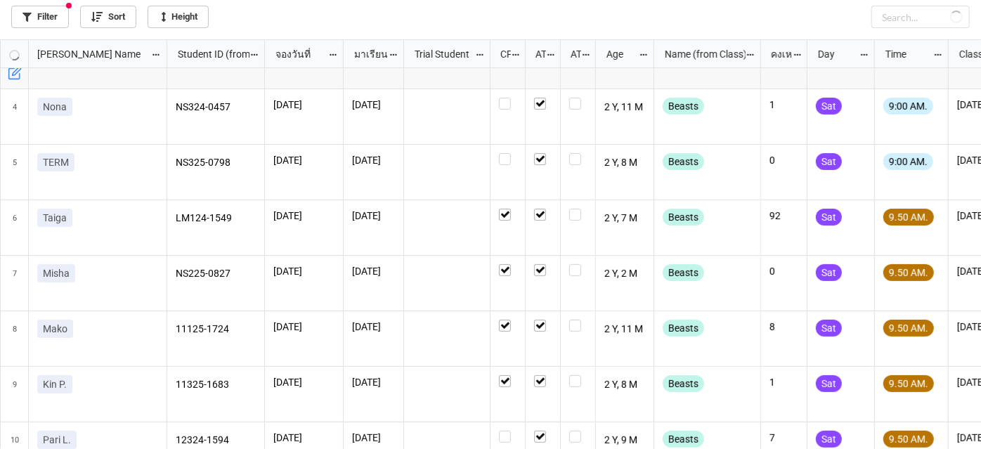
checkbox input "false"
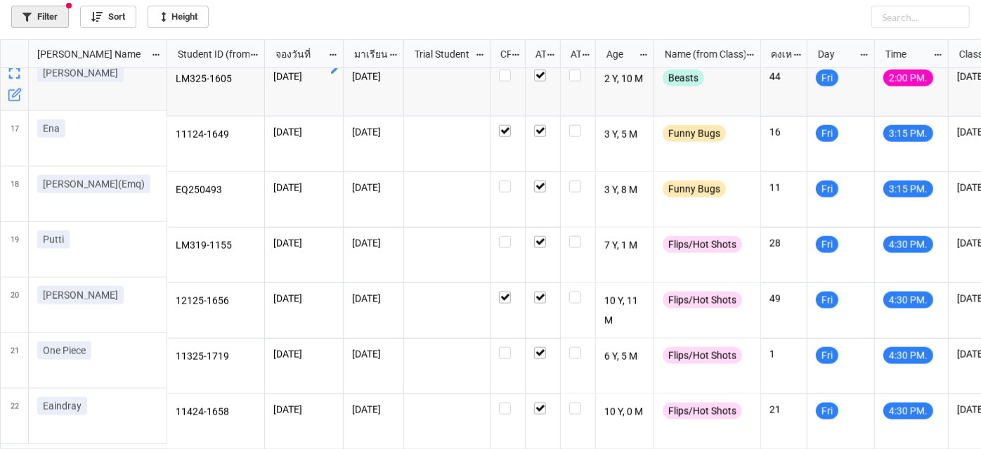
click at [35, 8] on link "Filter" at bounding box center [40, 17] width 58 height 22
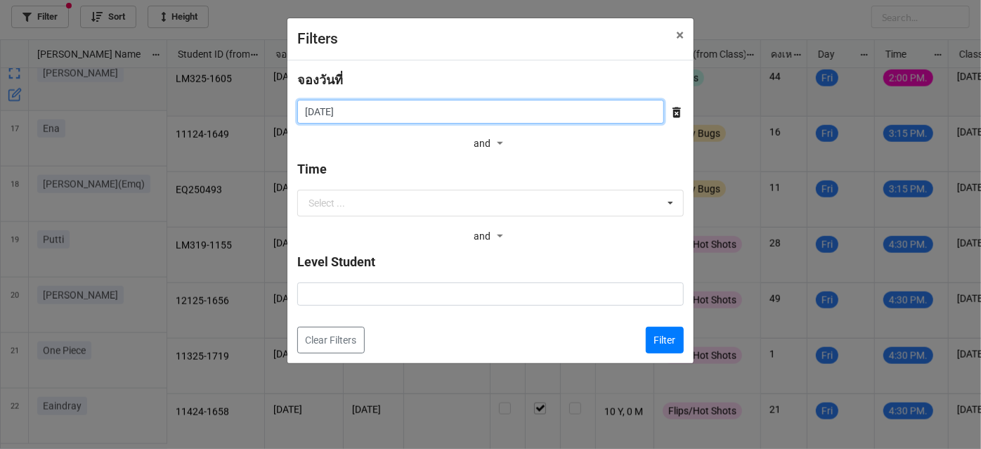
click at [554, 106] on input "[DATE]" at bounding box center [480, 112] width 367 height 24
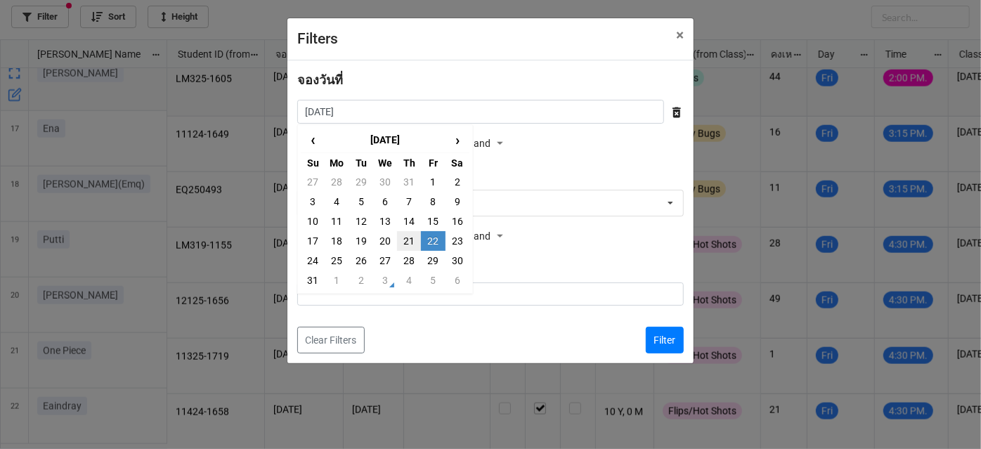
click at [401, 247] on td "21" at bounding box center [409, 241] width 24 height 20
type input "[DATE]"
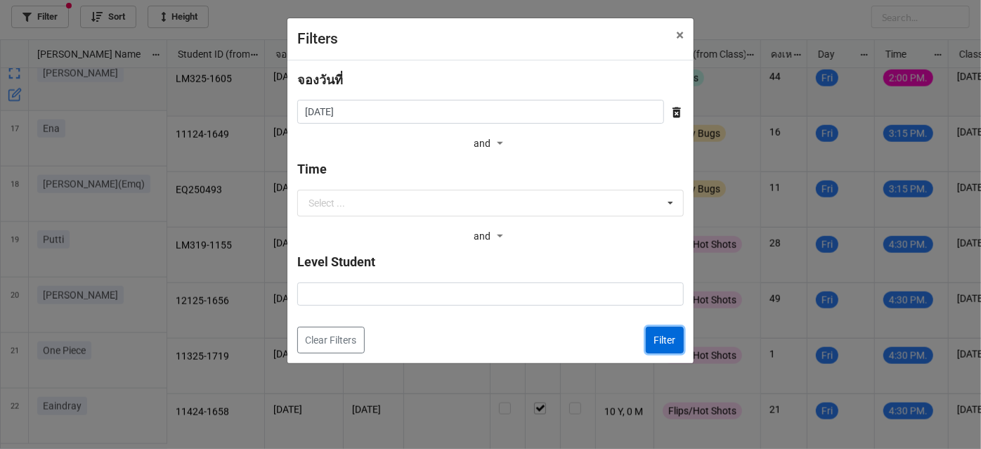
click at [658, 340] on button "Filter" at bounding box center [665, 340] width 38 height 27
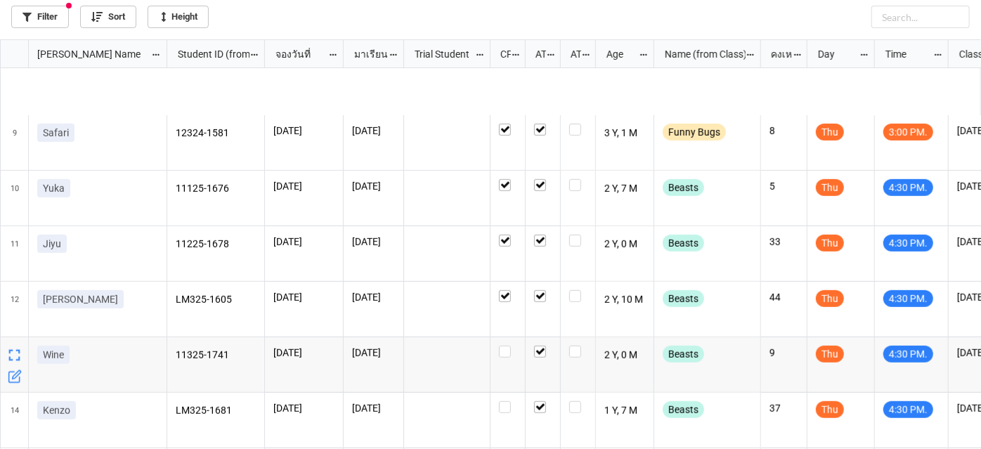
scroll to position [457, 0]
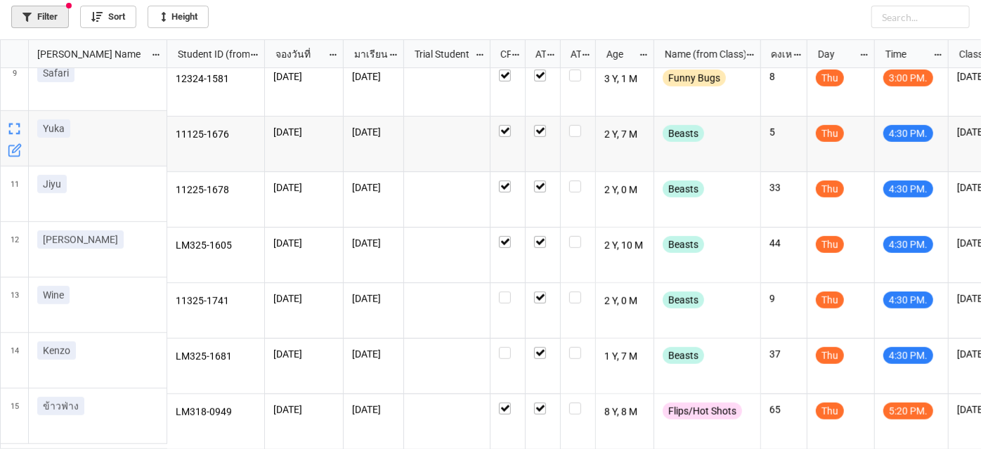
click at [51, 13] on link "Filter" at bounding box center [40, 17] width 58 height 22
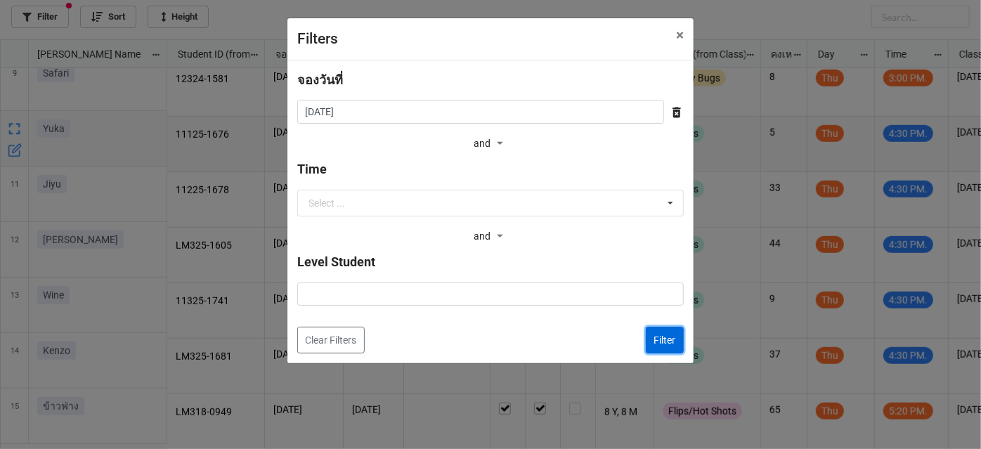
click at [658, 335] on button "Filter" at bounding box center [665, 340] width 38 height 27
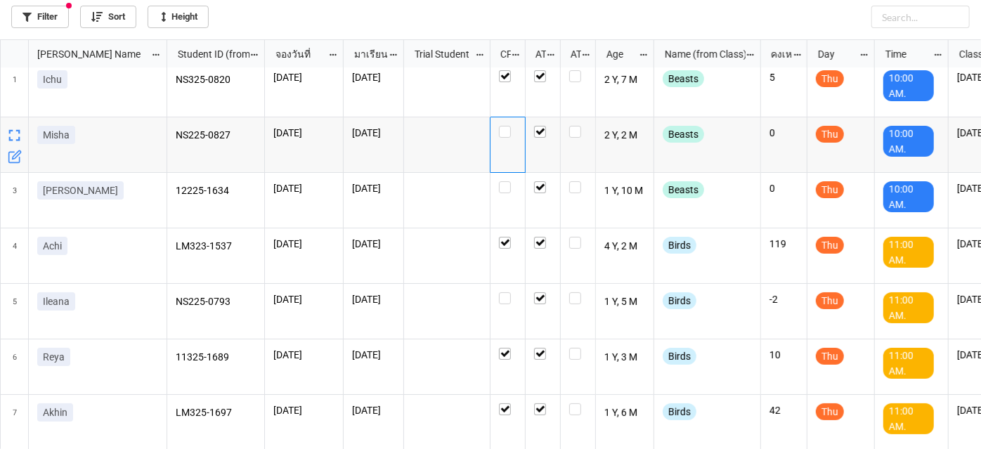
scroll to position [0, 0]
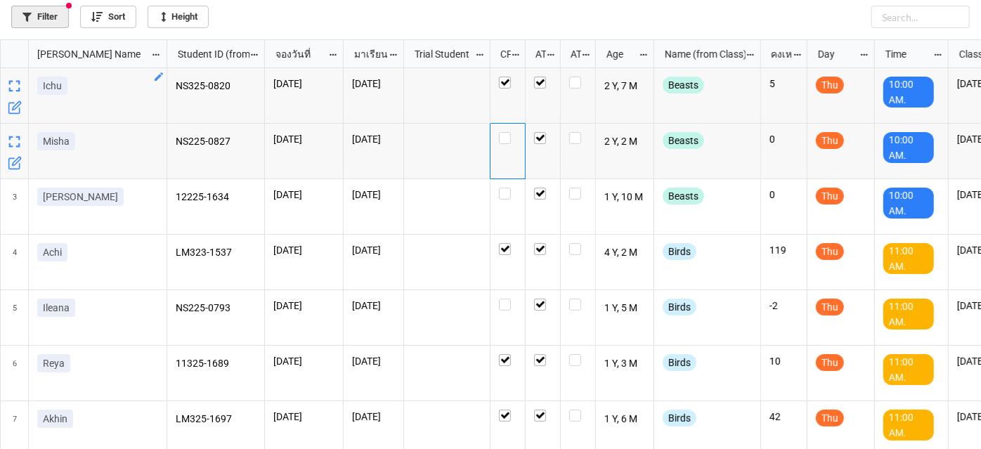
click at [30, 7] on link "Filter" at bounding box center [40, 17] width 58 height 22
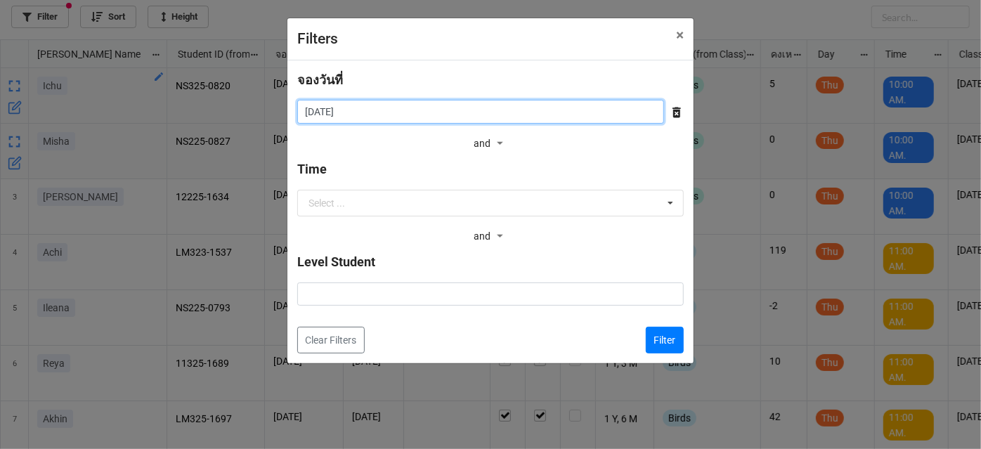
click at [556, 108] on input "[DATE]" at bounding box center [480, 112] width 367 height 24
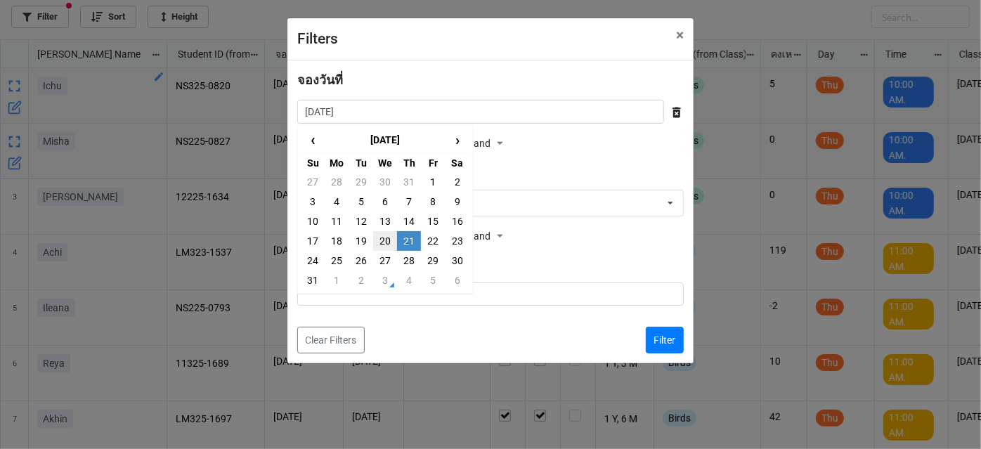
click at [381, 241] on td "20" at bounding box center [385, 241] width 24 height 20
type input "[DATE]"
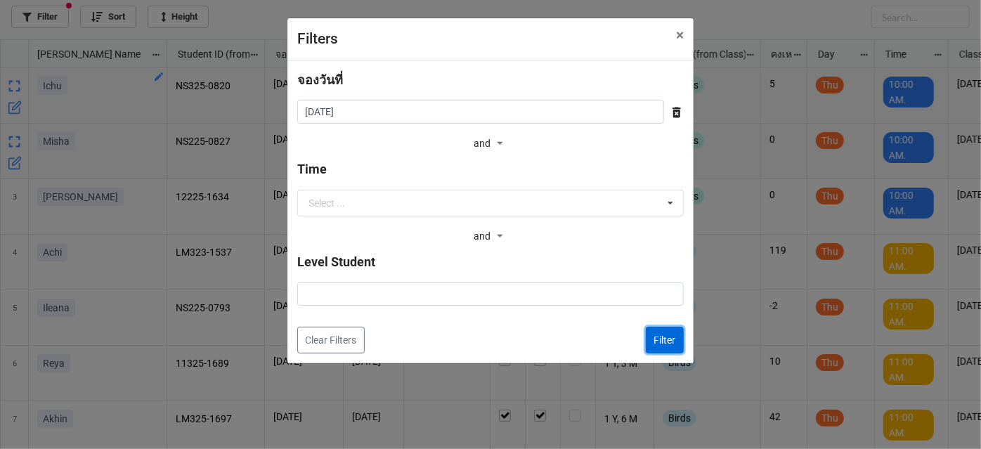
click at [656, 344] on button "Filter" at bounding box center [665, 340] width 38 height 27
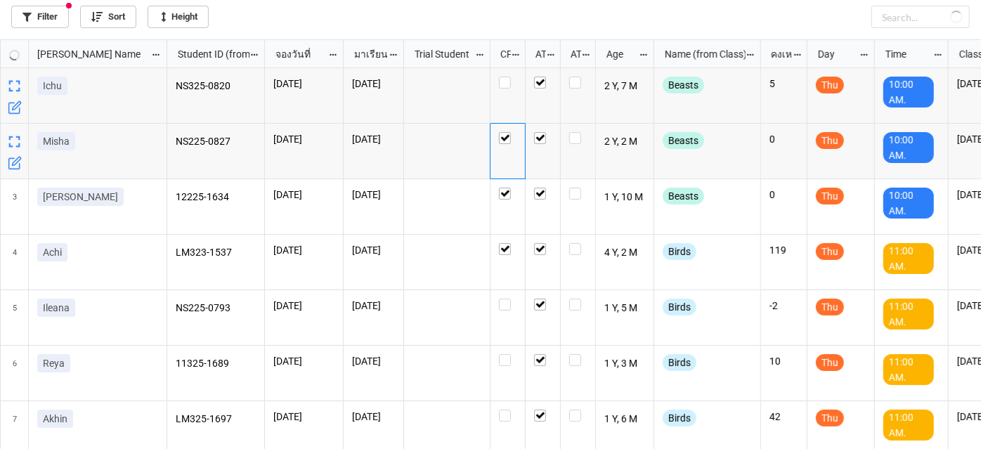
checkbox input "false"
checkbox input "true"
checkbox input "false"
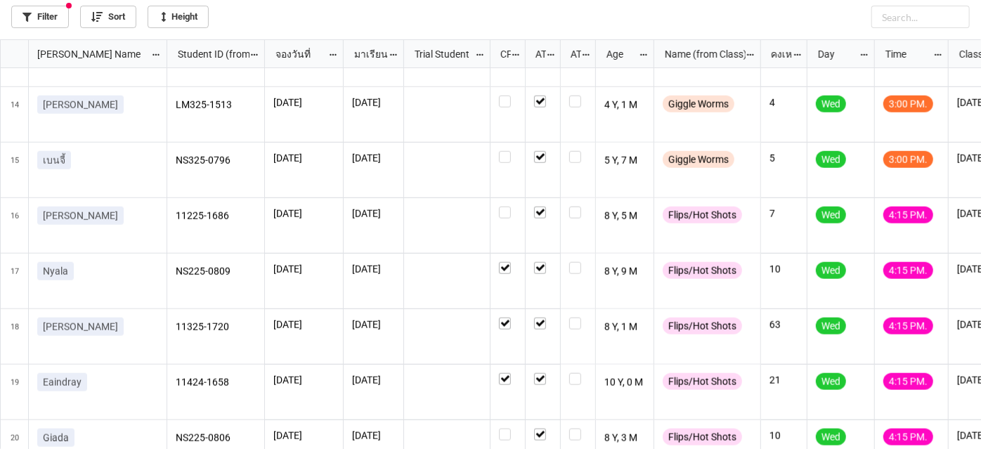
scroll to position [734, 0]
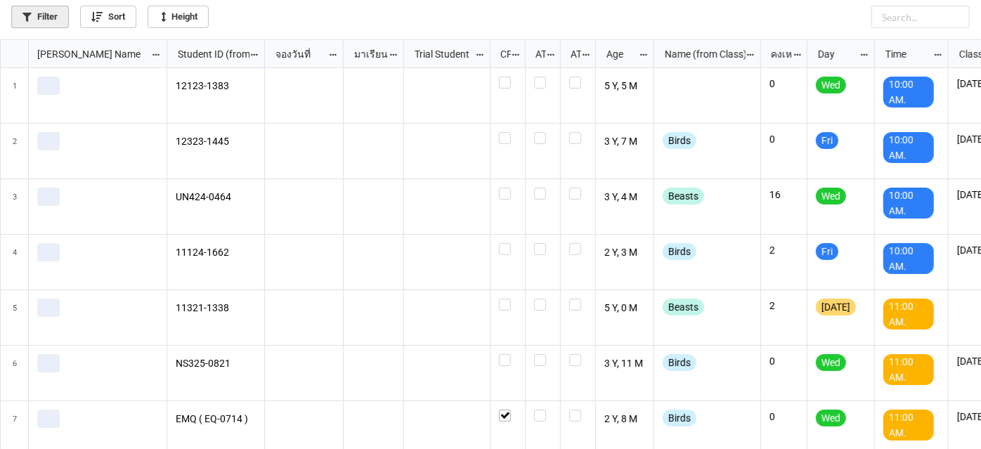
scroll to position [402, 973]
click at [37, 22] on link "Filter" at bounding box center [40, 17] width 58 height 22
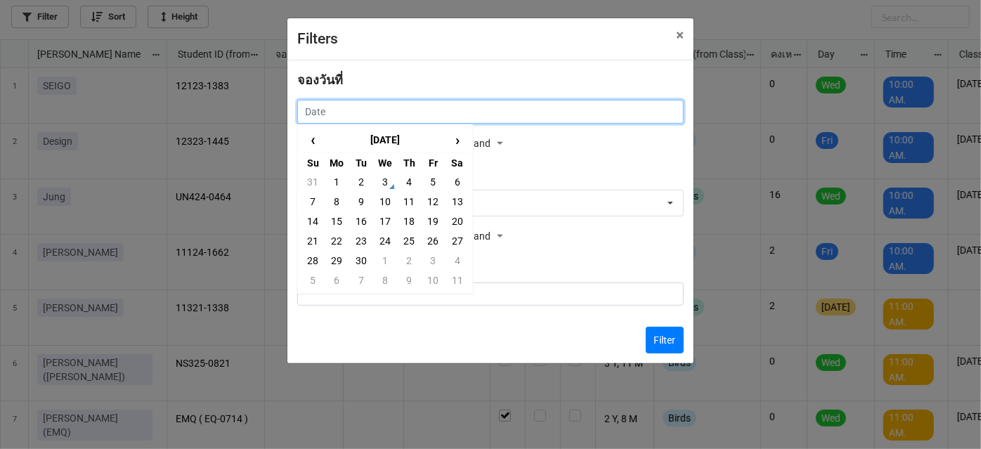
click at [576, 100] on input "text" at bounding box center [490, 112] width 387 height 24
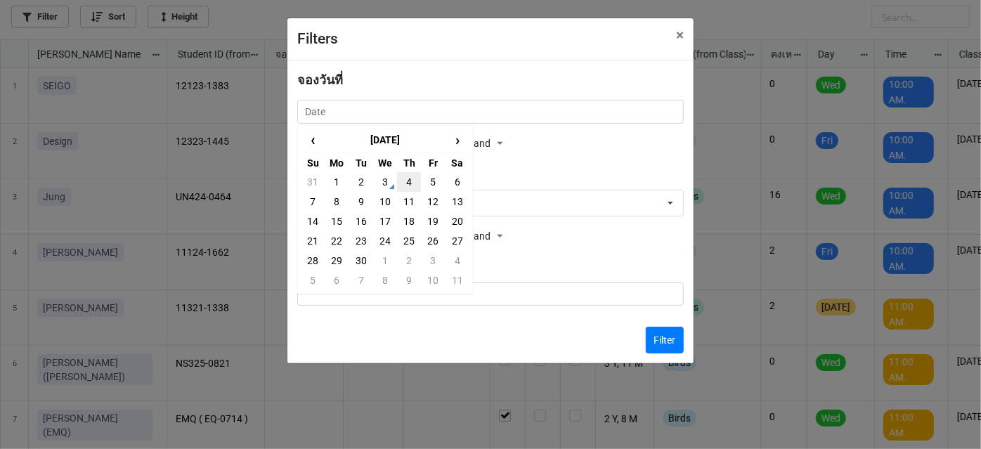
click at [397, 179] on td "4" at bounding box center [409, 182] width 24 height 20
type input "[DATE]"
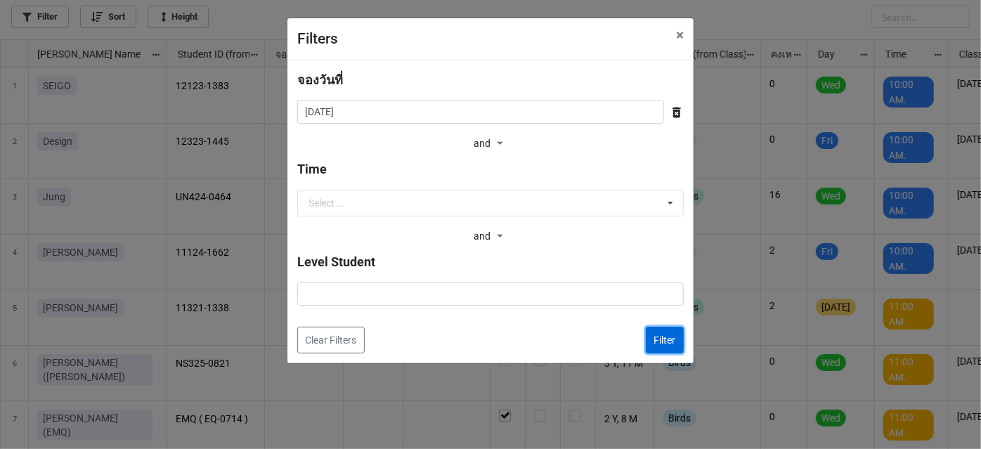
click at [667, 330] on button "Filter" at bounding box center [665, 340] width 38 height 27
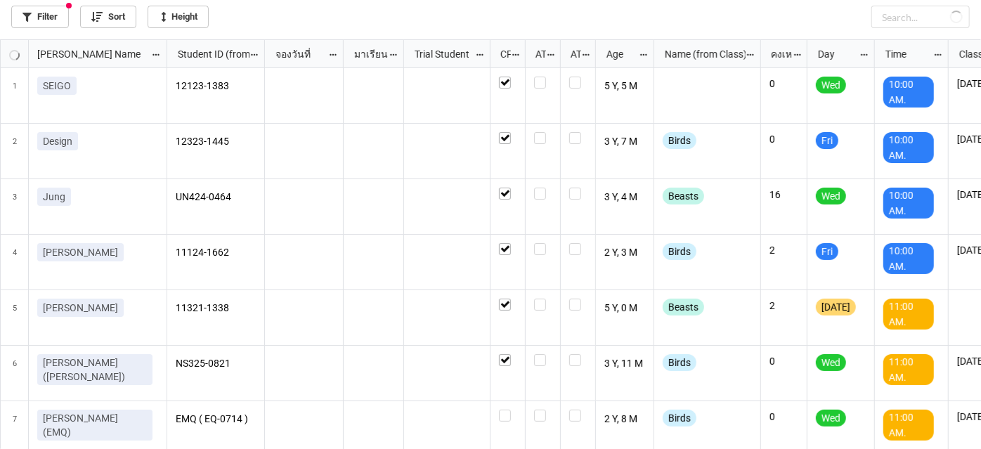
checkbox input "true"
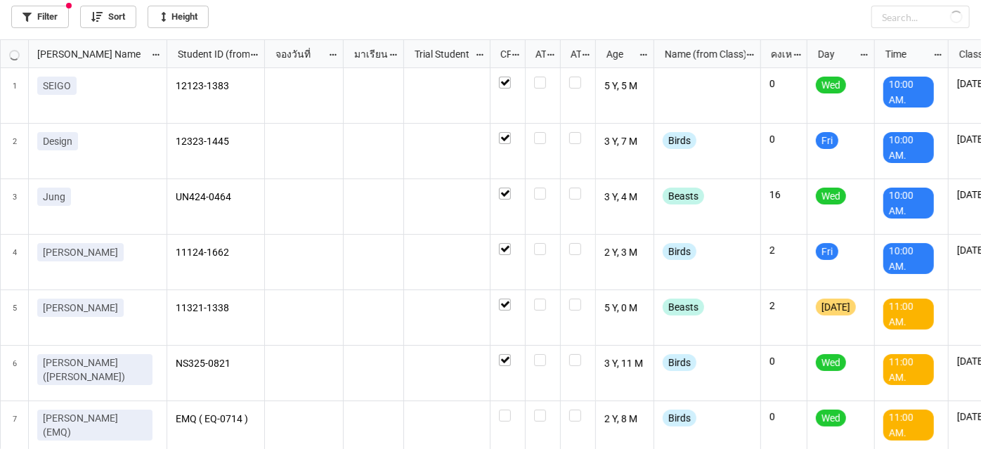
checkbox input "true"
checkbox input "false"
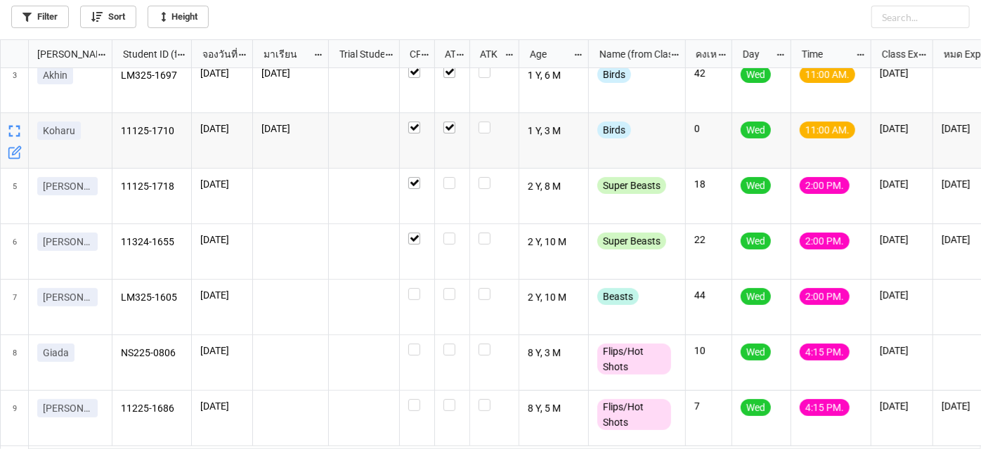
scroll to position [127, 0]
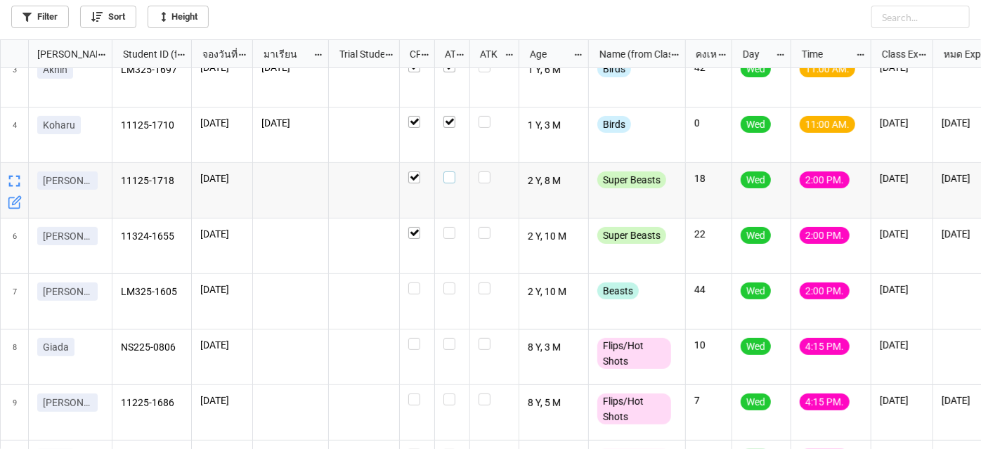
click at [453, 171] on label "grid" at bounding box center [452, 171] width 18 height 0
click at [448, 227] on label "grid" at bounding box center [452, 227] width 18 height 0
